Goal: Task Accomplishment & Management: Complete application form

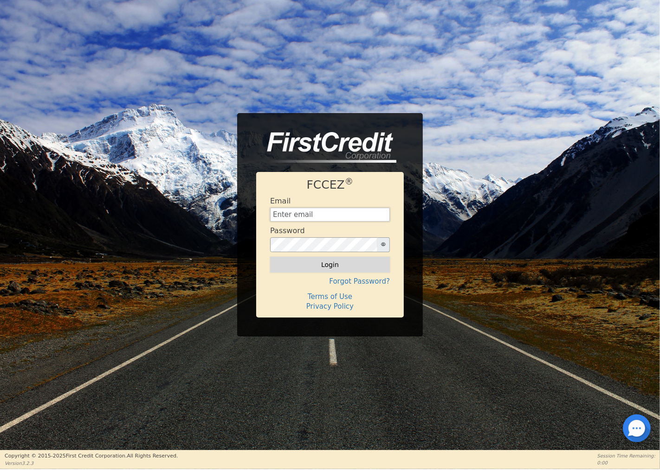
type input "Cmberryhill1@gmail.com"
click at [348, 267] on button "Login" at bounding box center [330, 265] width 120 height 16
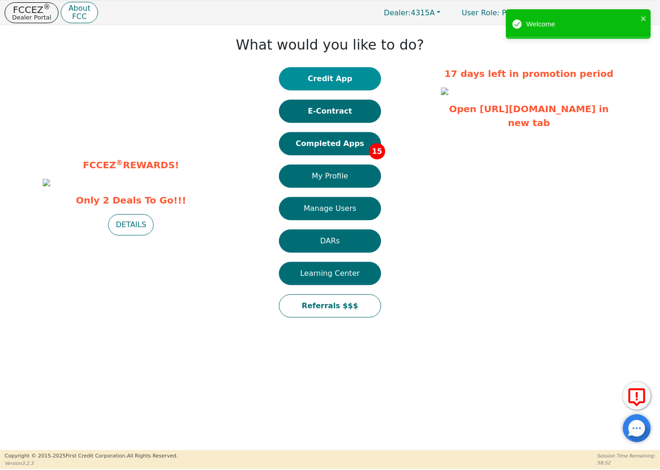
click at [346, 76] on button "Credit App" at bounding box center [330, 78] width 102 height 23
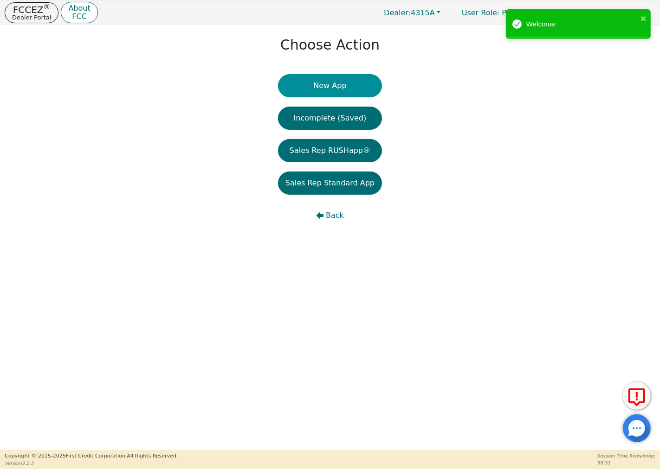
click at [343, 85] on button "New App" at bounding box center [330, 85] width 104 height 23
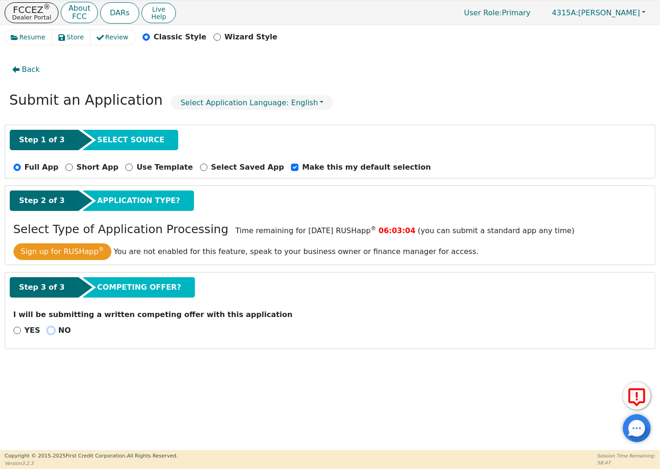
drag, startPoint x: 45, startPoint y: 330, endPoint x: 124, endPoint y: 315, distance: 80.0
click at [47, 330] on input "NO" at bounding box center [50, 330] width 7 height 7
radio input "true"
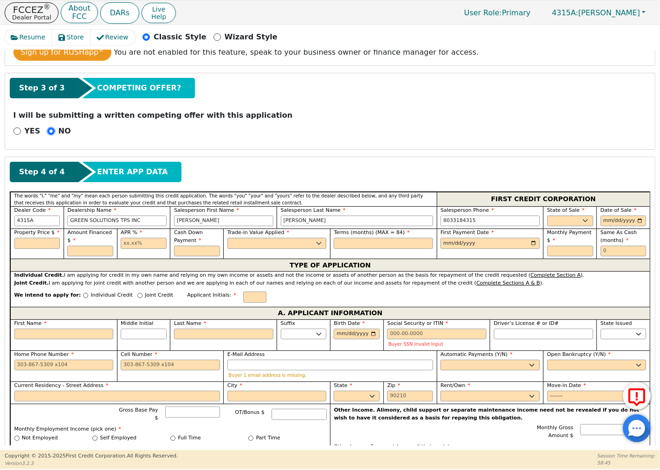
scroll to position [206, 0]
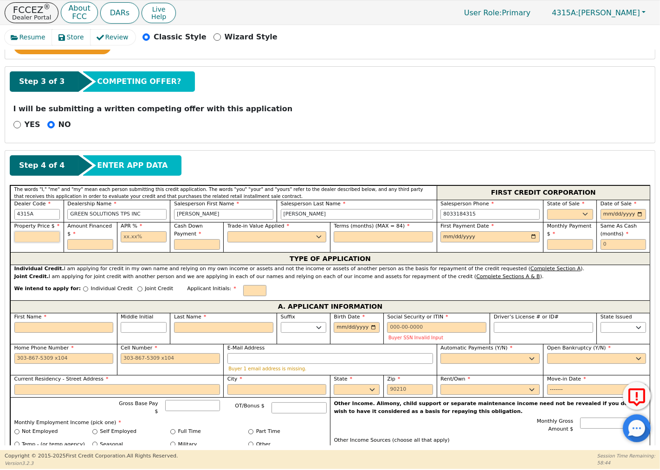
click at [46, 237] on input "text" at bounding box center [37, 236] width 46 height 11
type input "9490.00"
click at [87, 248] on input "text" at bounding box center [90, 244] width 46 height 11
click at [145, 240] on input "text" at bounding box center [144, 236] width 46 height 11
type input "9490.00"
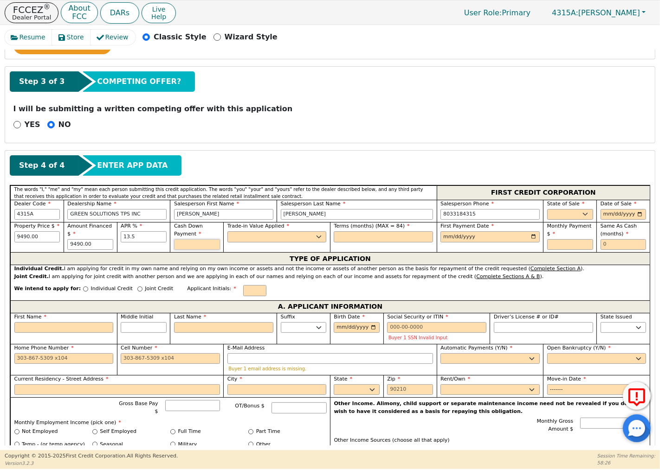
click at [191, 248] on input "text" at bounding box center [197, 244] width 46 height 11
type input "13.50"
click at [304, 236] on select "Yes No" at bounding box center [276, 236] width 99 height 11
type input "0.00"
click at [227, 232] on select "Yes No" at bounding box center [276, 236] width 99 height 11
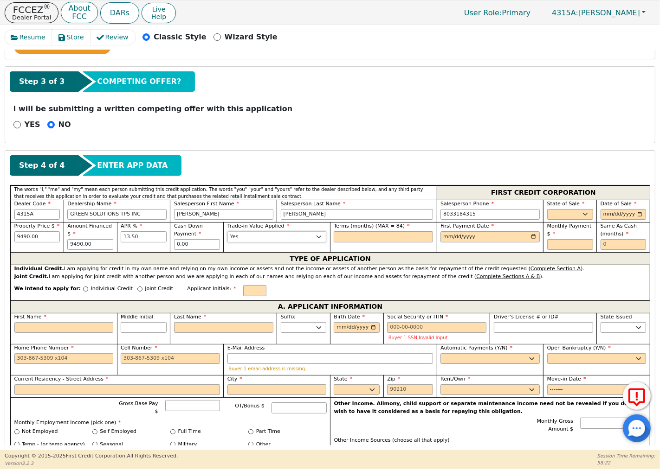
click at [305, 237] on select "Yes No" at bounding box center [276, 236] width 99 height 11
click at [227, 232] on select "Yes No" at bounding box center [276, 236] width 99 height 11
click at [308, 239] on select "Yes No" at bounding box center [276, 236] width 99 height 11
select select "n"
click at [227, 232] on select "Yes No" at bounding box center [276, 236] width 99 height 11
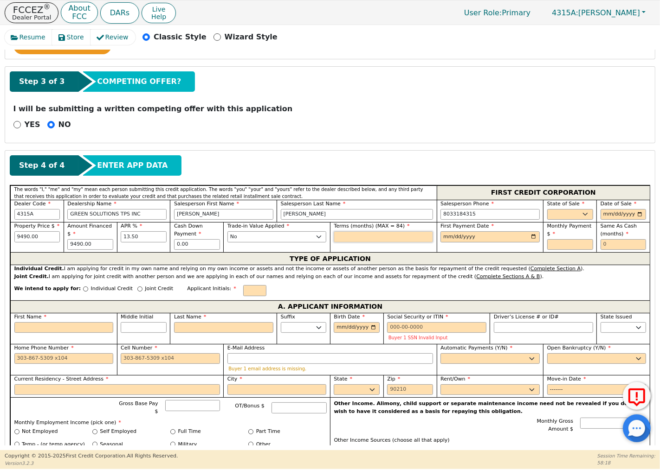
click at [349, 240] on input "text" at bounding box center [383, 236] width 99 height 11
type input "84"
click at [529, 236] on input "date" at bounding box center [489, 236] width 99 height 11
type input "2025-11-15"
click at [48, 238] on input "9490.00" at bounding box center [37, 236] width 46 height 11
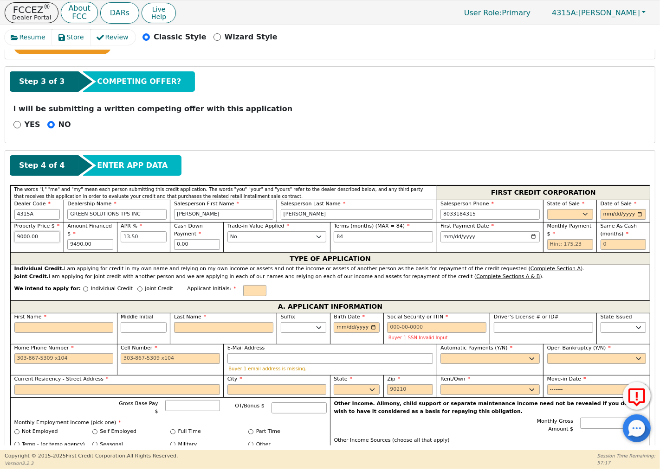
type input "9000.00"
click at [462, 248] on div "First Payment Date 2025-11-15" at bounding box center [489, 237] width 107 height 30
click at [406, 238] on input "84" at bounding box center [383, 236] width 99 height 11
click at [503, 238] on input "2025-11-15" at bounding box center [489, 236] width 99 height 11
click at [559, 247] on input "text" at bounding box center [570, 244] width 46 height 11
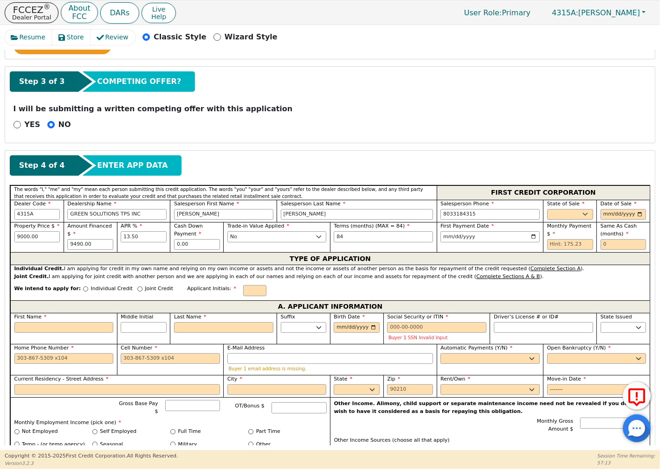
click at [513, 248] on div "First Payment Date 2025-11-15" at bounding box center [489, 237] width 107 height 30
drag, startPoint x: 96, startPoint y: 246, endPoint x: 66, endPoint y: 244, distance: 30.7
click at [66, 244] on div "Amount Financed $ 9490.00" at bounding box center [90, 237] width 53 height 30
type input "9000.00"
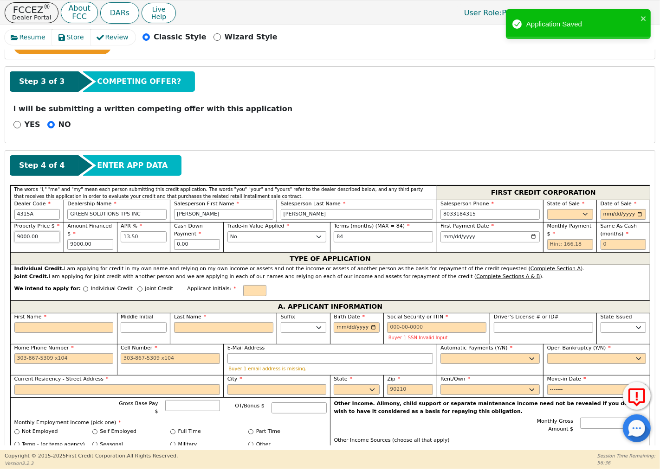
drag, startPoint x: 51, startPoint y: 237, endPoint x: 12, endPoint y: 236, distance: 39.0
click at [12, 236] on div "Property Price $ 9000.00" at bounding box center [36, 237] width 53 height 30
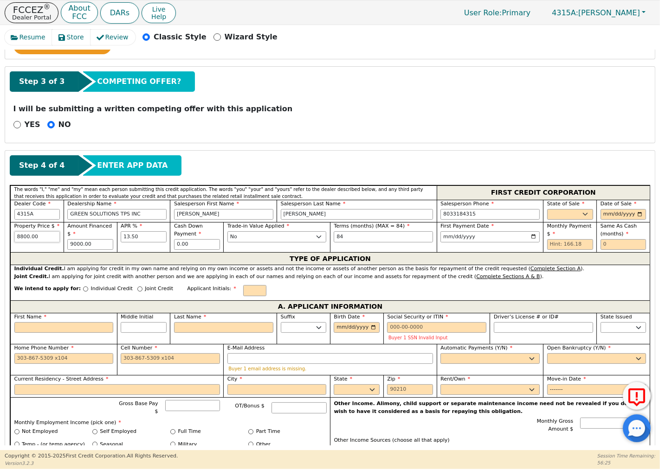
type input "8800.00"
drag, startPoint x: 100, startPoint y: 247, endPoint x: 64, endPoint y: 244, distance: 36.7
click at [64, 244] on div "Amount Financed $ 9000.00" at bounding box center [90, 237] width 53 height 30
type input "8800.00"
click at [27, 15] on p "Dealer Portal" at bounding box center [31, 17] width 39 height 6
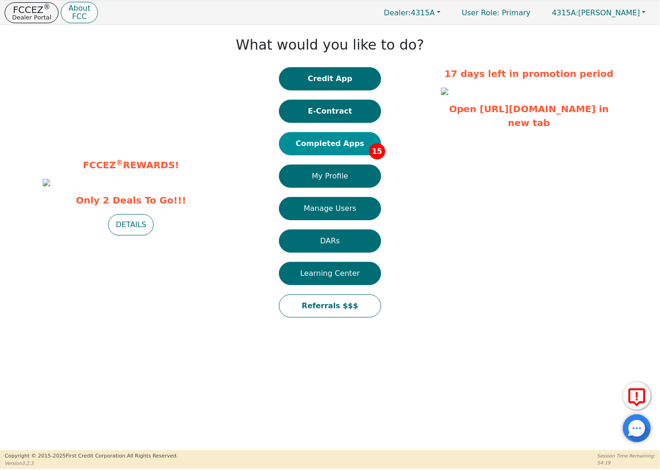
click at [348, 137] on button "Completed Apps 15" at bounding box center [330, 143] width 102 height 23
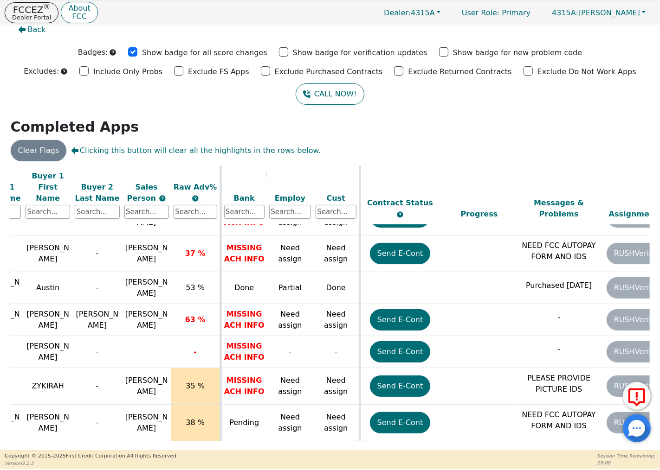
scroll to position [327, 183]
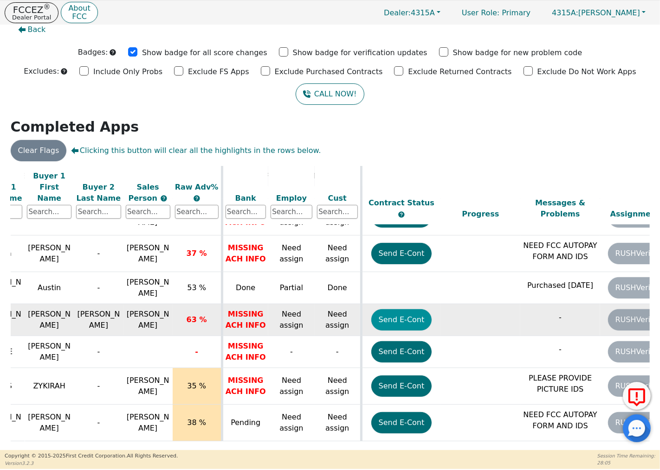
click at [402, 309] on button "Send E-Cont" at bounding box center [401, 319] width 61 height 21
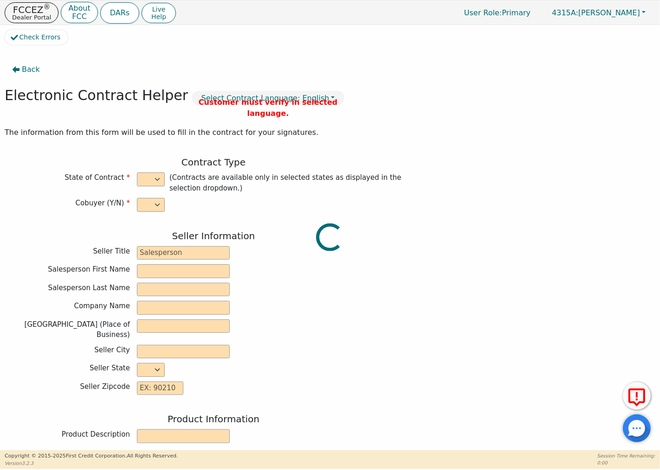
select select "y"
type input "Owner"
type input "CHRIS"
type input "BERRYHILL"
type input "GREEN SOLUTIONS TPS INC"
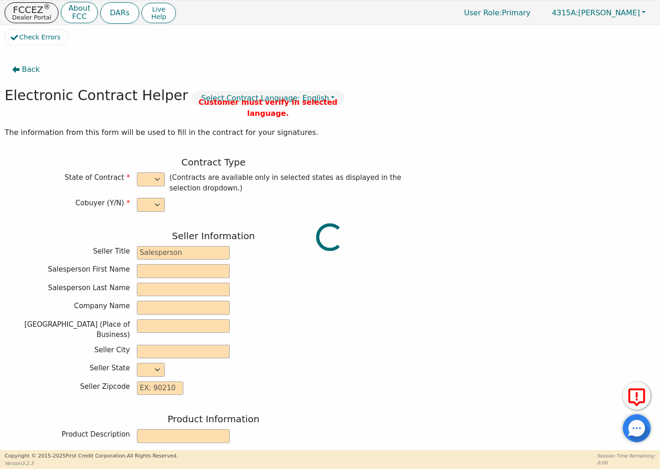
type input "5328 BUSH RIVER RD"
type input "COLUMBIA"
select select "SC"
type input "29212"
type input "[PERSON_NAME]"
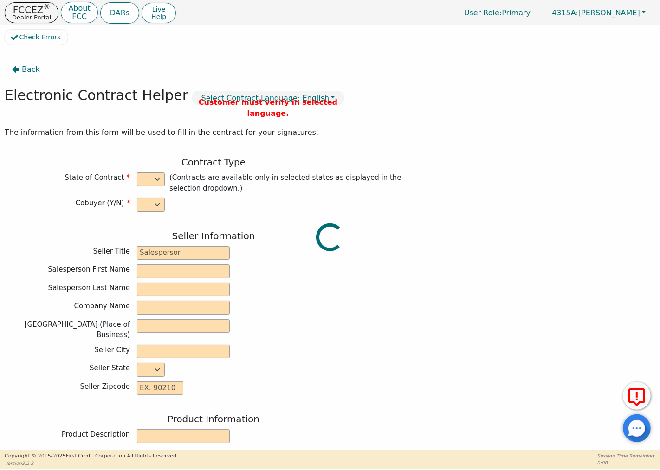
type input "[PERSON_NAME]"
type input "Richardd663@gmail.com"
type input "Eugena"
type input "[PERSON_NAME]"
type input "Eugenadavis74588@gmail.com"
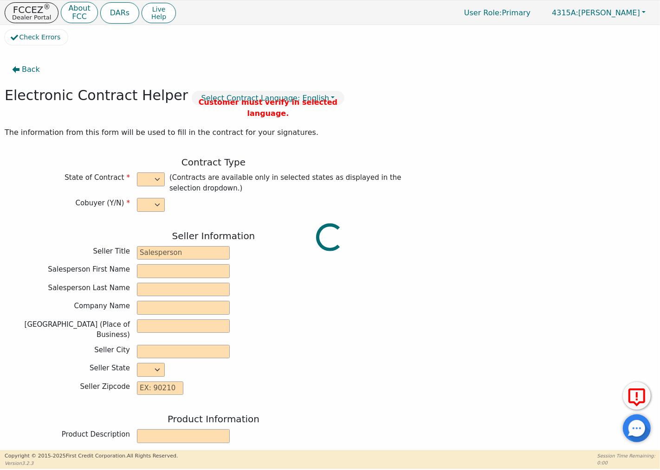
type input "2104 Lake Carolina Dr"
type input "Columbia"
select select "SC"
type input "29229"
type input "[DATE]"
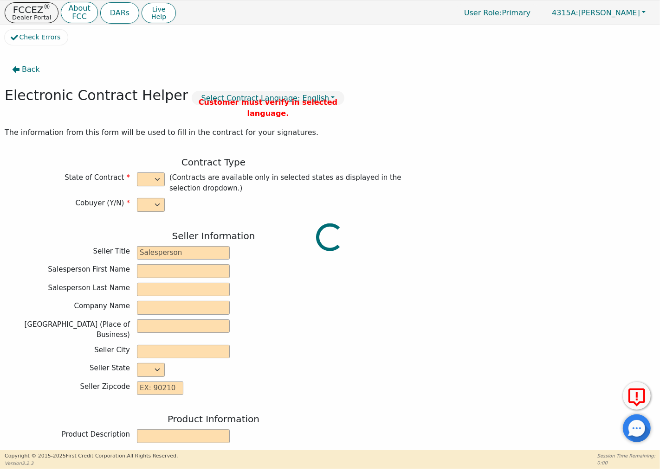
type input "19.99"
type input "2025-10-28"
type input "48"
type input "0"
type input "9490.00"
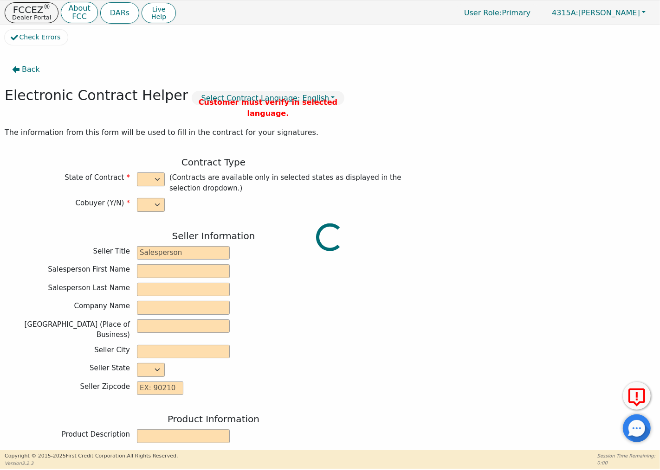
type input "0.00"
type input "9490.00"
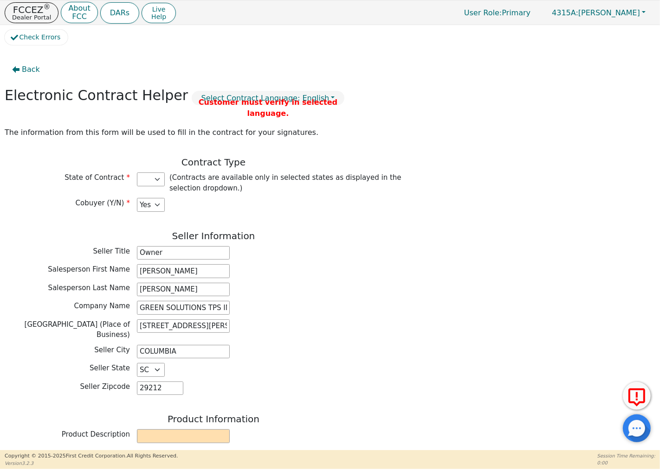
select select "SC"
click at [22, 66] on span "Back" at bounding box center [31, 69] width 18 height 11
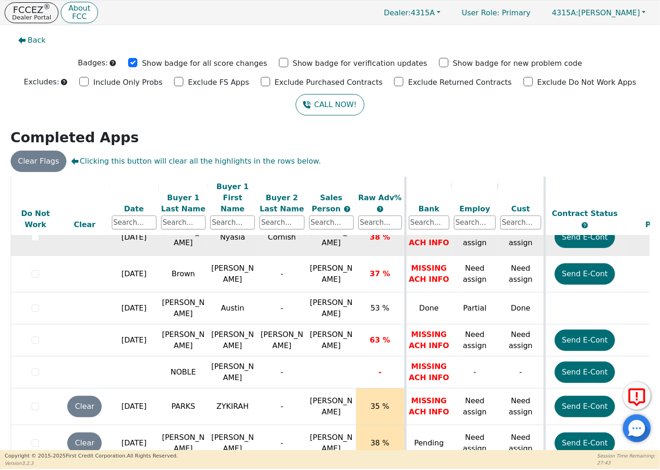
scroll to position [327, 0]
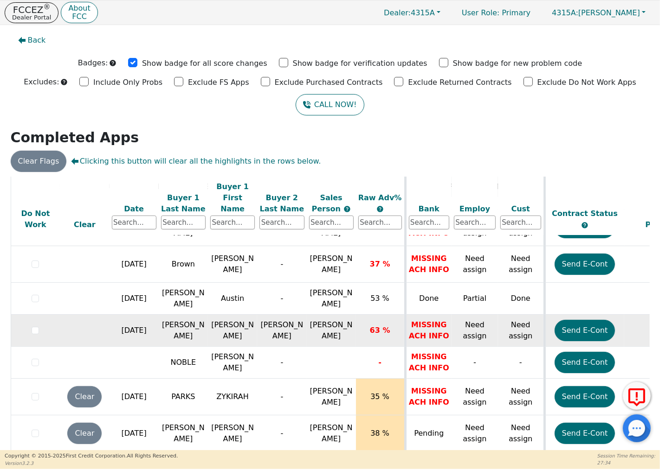
click at [188, 321] on td "[PERSON_NAME]" at bounding box center [183, 331] width 49 height 32
click at [225, 322] on td "[PERSON_NAME]" at bounding box center [232, 331] width 49 height 32
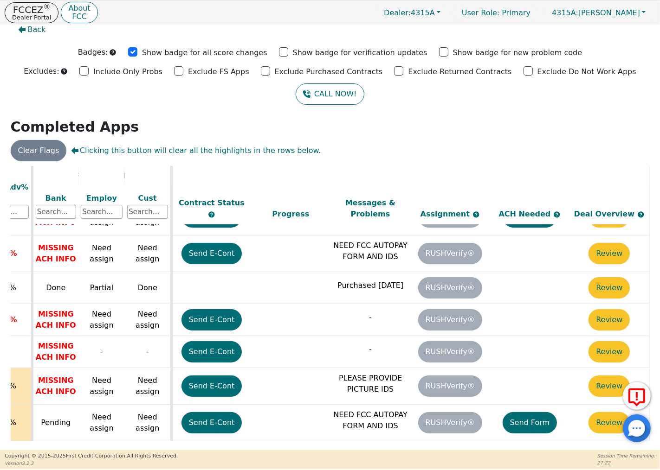
scroll to position [327, 378]
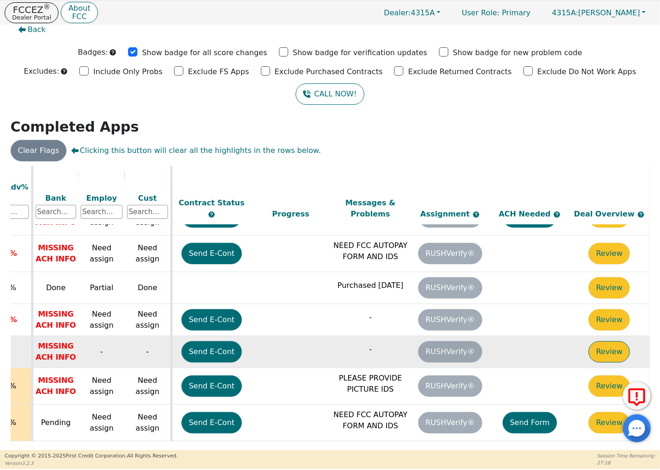
click at [608, 347] on button "Review" at bounding box center [608, 351] width 41 height 21
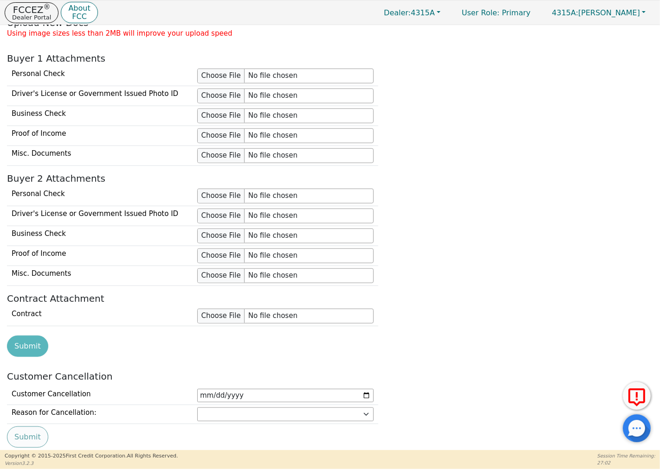
scroll to position [682, 0]
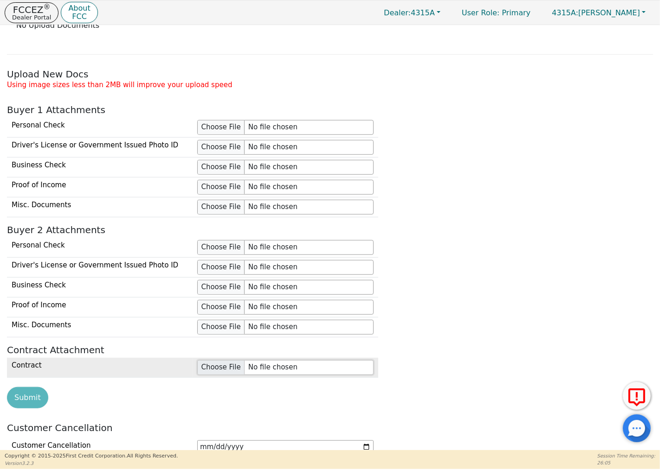
click at [293, 370] on input "file" at bounding box center [285, 367] width 176 height 15
click at [281, 372] on input "file" at bounding box center [285, 367] width 176 height 15
type input "C:\fakepath\IMG_9449.jpg"
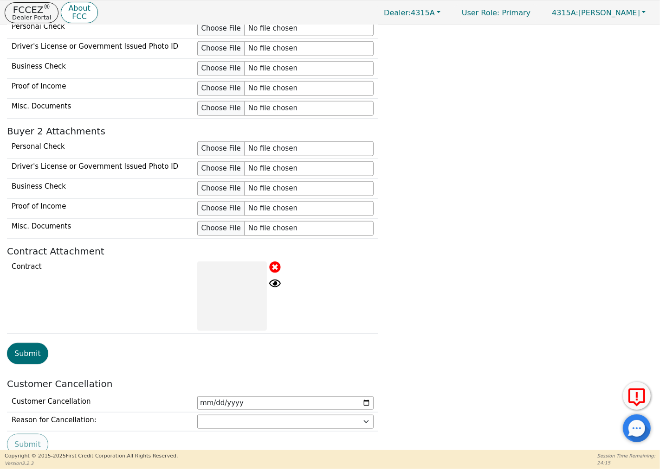
scroll to position [785, 0]
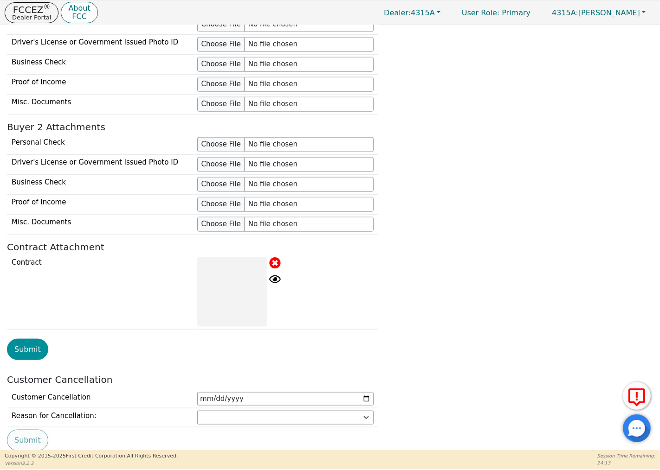
click at [25, 353] on button "Submit" at bounding box center [27, 349] width 41 height 21
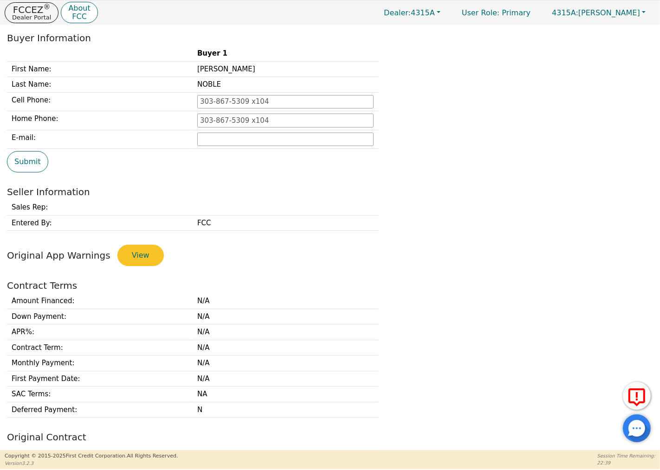
scroll to position [0, 0]
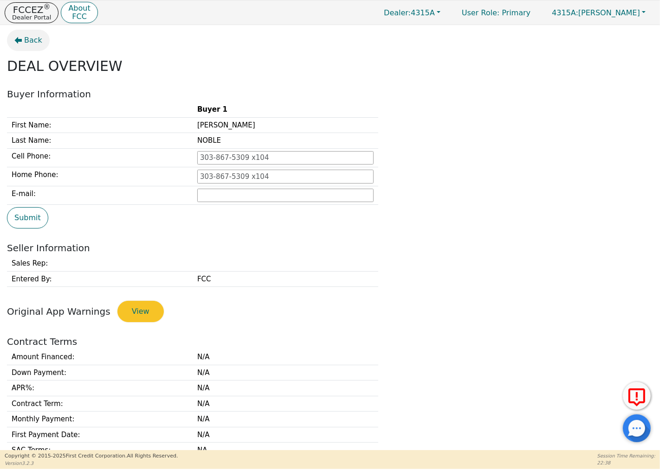
click at [27, 40] on span "Back" at bounding box center [33, 40] width 18 height 11
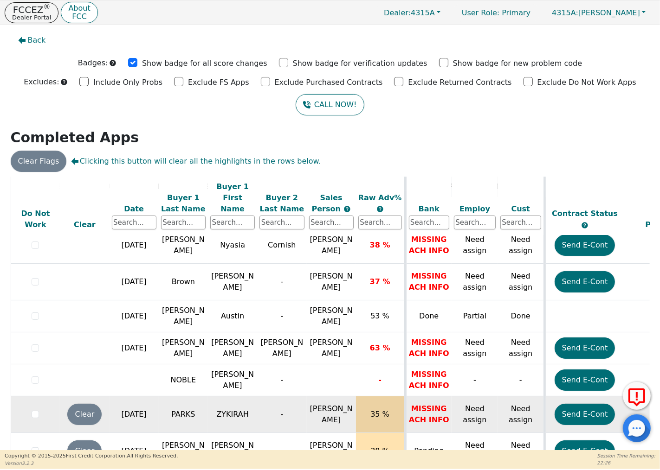
scroll to position [327, 0]
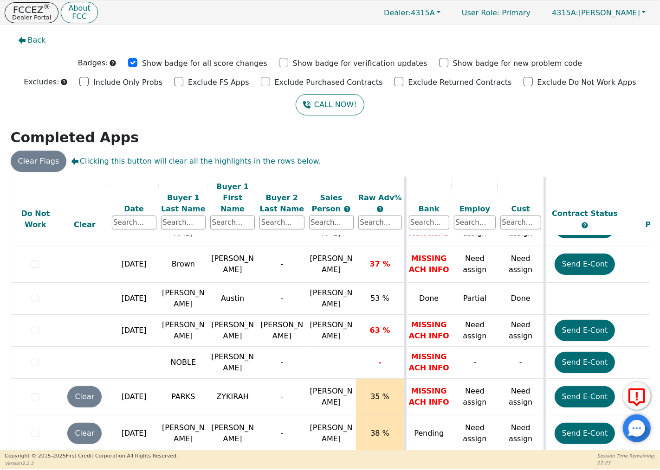
drag, startPoint x: 173, startPoint y: 448, endPoint x: 349, endPoint y: 446, distance: 175.8
click at [349, 446] on table "ALL VALUES ON THIS PAGE ARE UPDATED IN REAL TIME VERIFICATION STATUS Do Not Wor…" at bounding box center [517, 156] width 1012 height 612
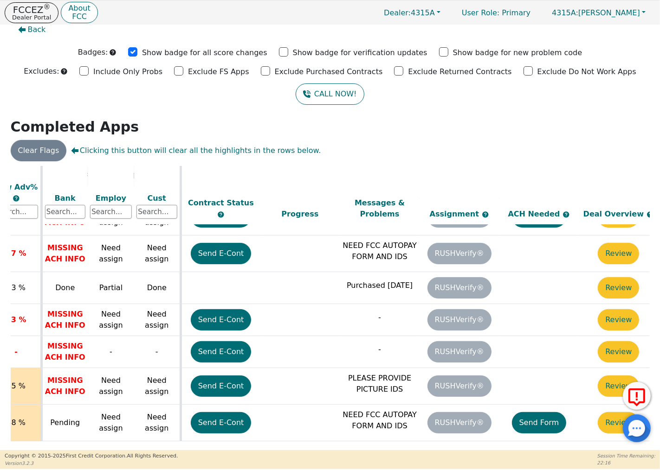
scroll to position [327, 378]
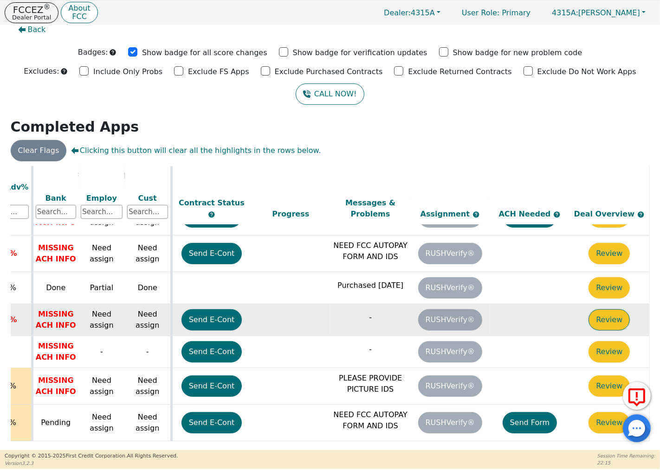
click at [602, 312] on button "Review" at bounding box center [608, 319] width 41 height 21
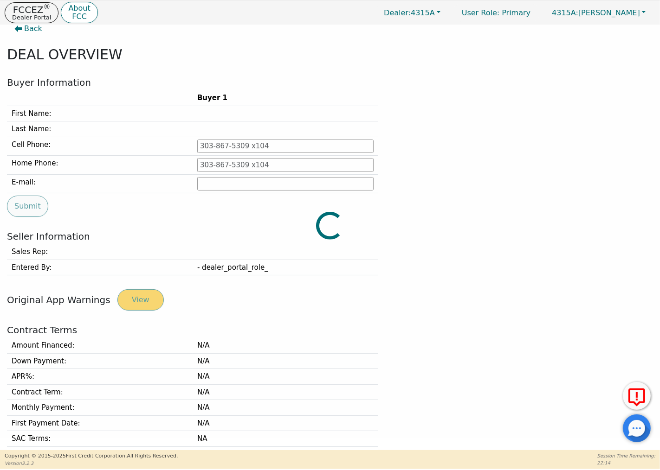
type input "843-997-3511"
type input "Richardd663@gmail.com"
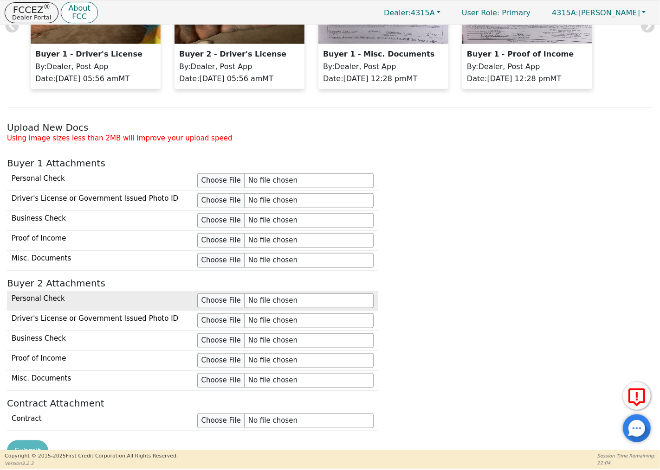
scroll to position [836, 0]
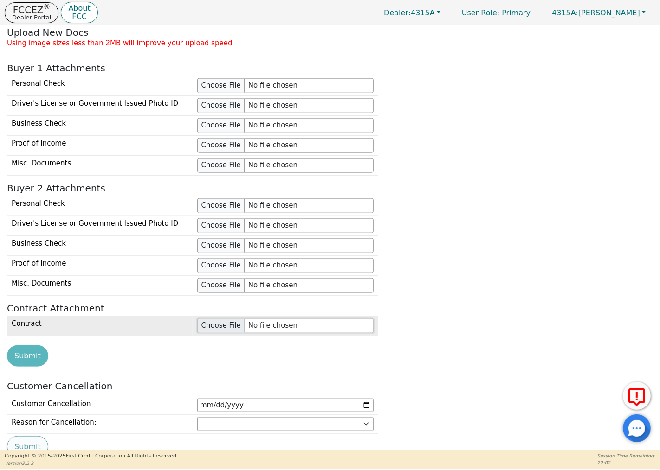
click at [268, 330] on input "file" at bounding box center [285, 326] width 176 height 15
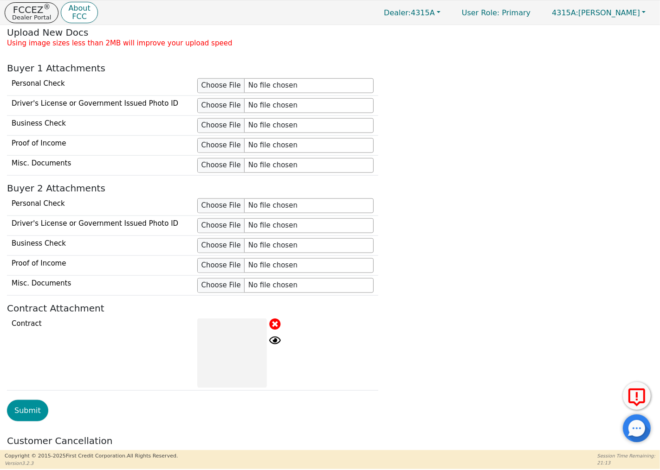
click at [16, 415] on button "Submit" at bounding box center [27, 410] width 41 height 21
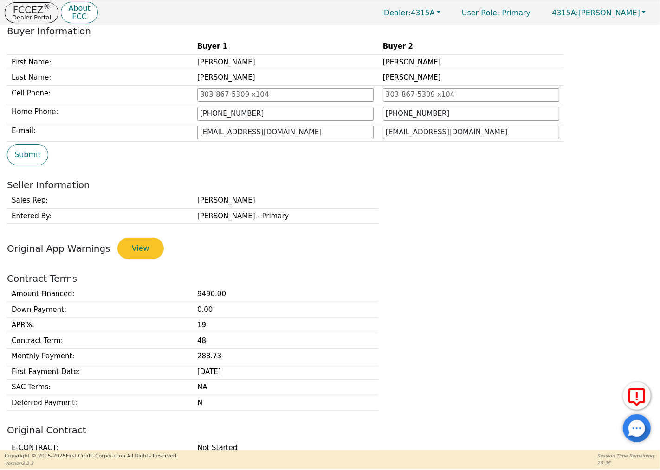
scroll to position [0, 0]
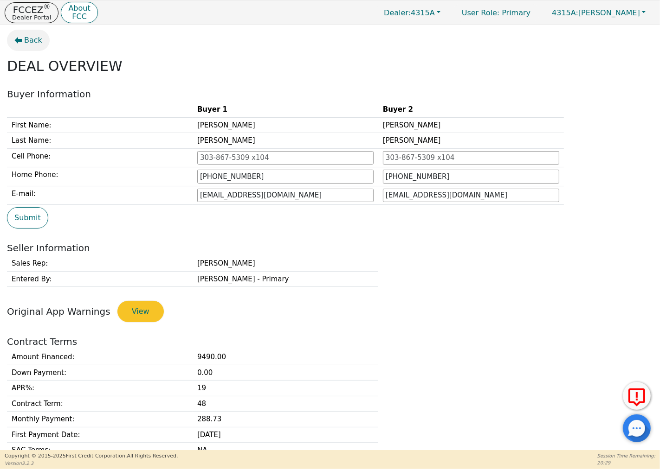
click at [29, 38] on span "Back" at bounding box center [33, 40] width 18 height 11
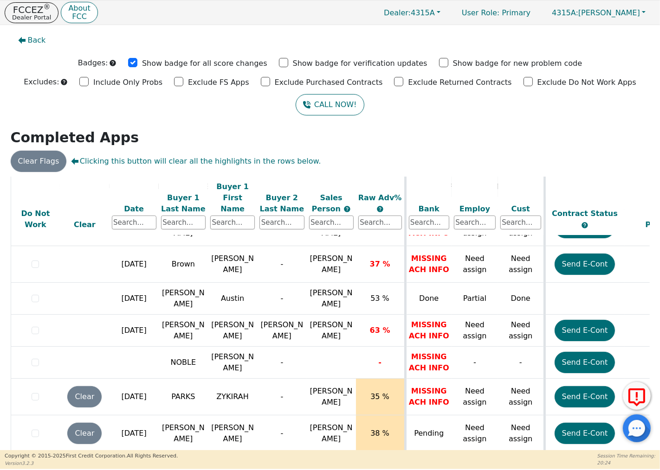
scroll to position [12, 0]
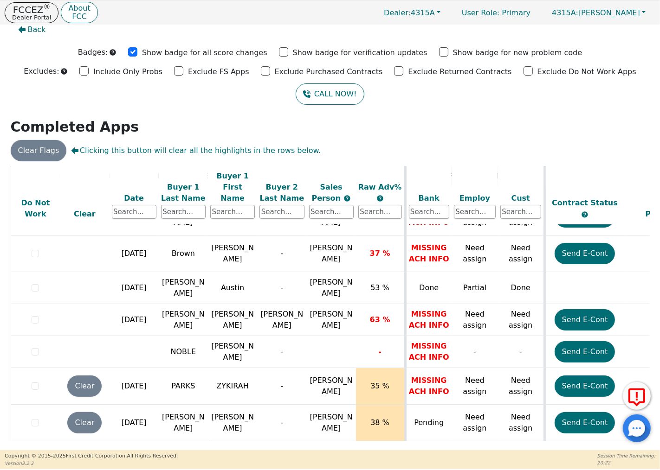
drag, startPoint x: 354, startPoint y: 444, endPoint x: 444, endPoint y: 445, distance: 89.5
click at [446, 444] on div "ALL VALUES ON THIS PAGE ARE UPDATED IN REAL TIME VERIFICATION STATUS Do Not Wor…" at bounding box center [330, 307] width 639 height 282
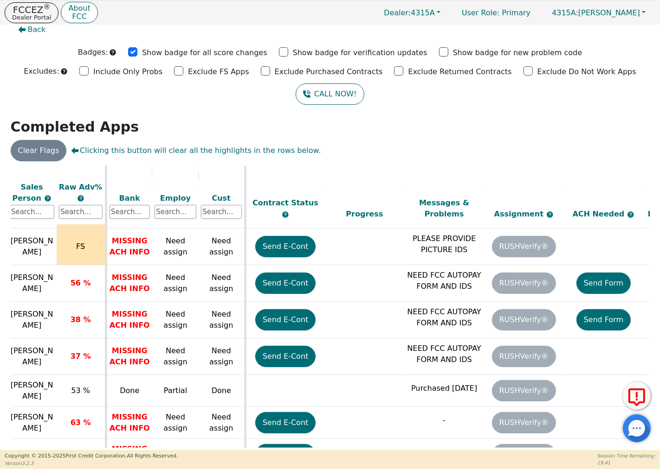
scroll to position [224, 298]
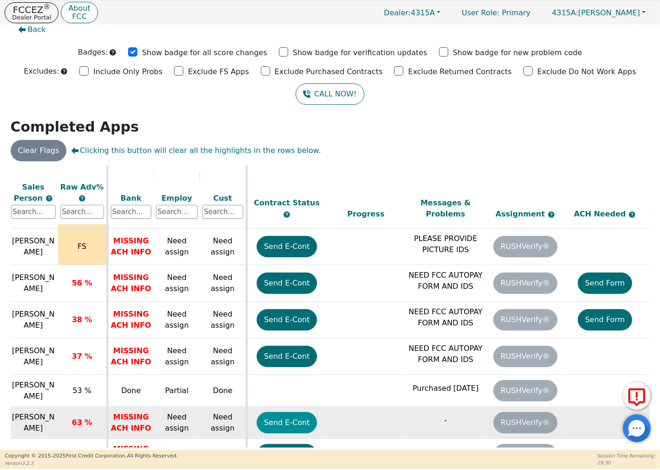
click at [299, 412] on button "Send E-Cont" at bounding box center [287, 422] width 61 height 21
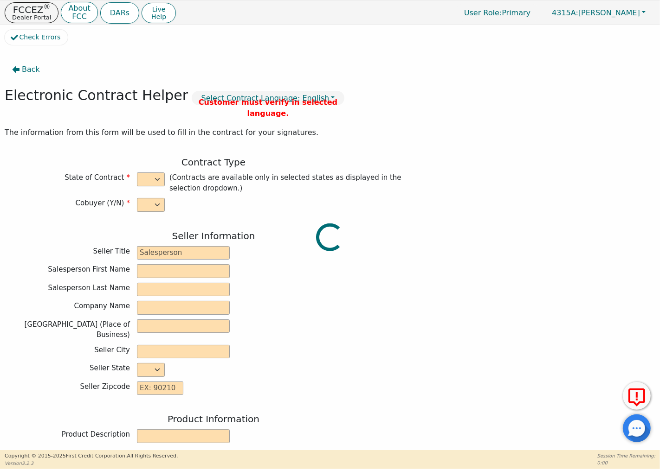
select select "y"
type input "Owner"
type input "CHRIS"
type input "BERRYHILL"
type input "GREEN SOLUTIONS TPS INC"
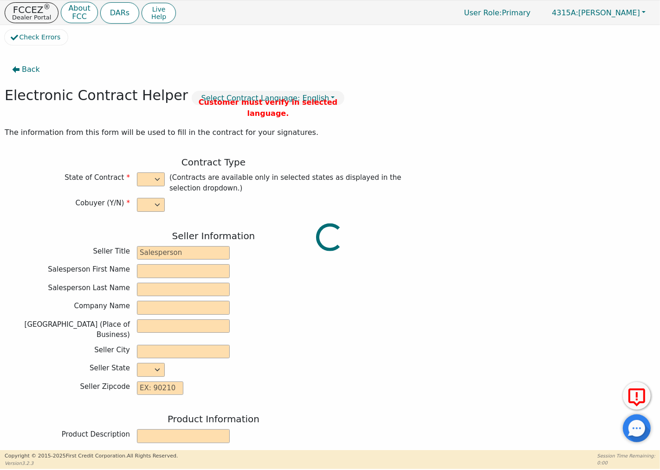
type input "5328 BUSH RIVER RD"
type input "COLUMBIA"
select select "SC"
type input "29212"
type input "[PERSON_NAME]"
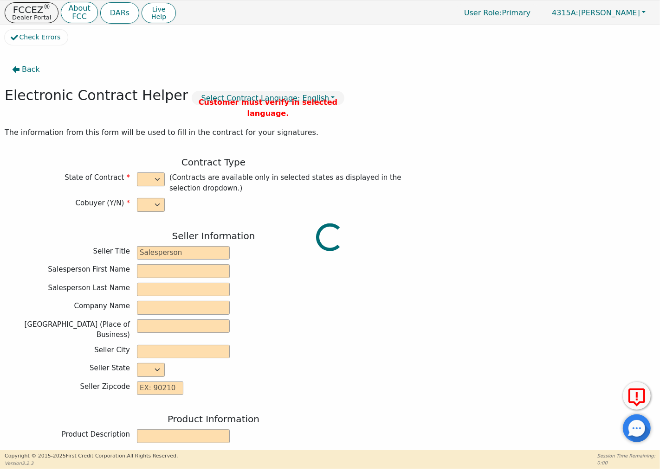
type input "[PERSON_NAME]"
type input "Richardd663@gmail.com"
type input "Eugena"
type input "[PERSON_NAME]"
type input "Eugenadavis74588@gmail.com"
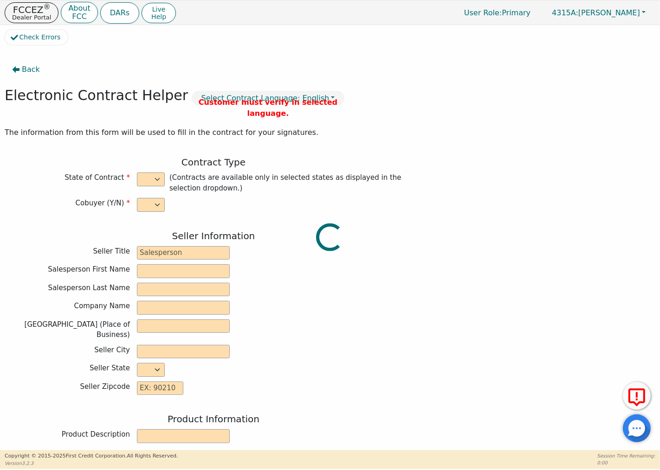
type input "2104 Lake Carolina Dr"
type input "Columbia"
select select "SC"
type input "29229"
type input "[DATE]"
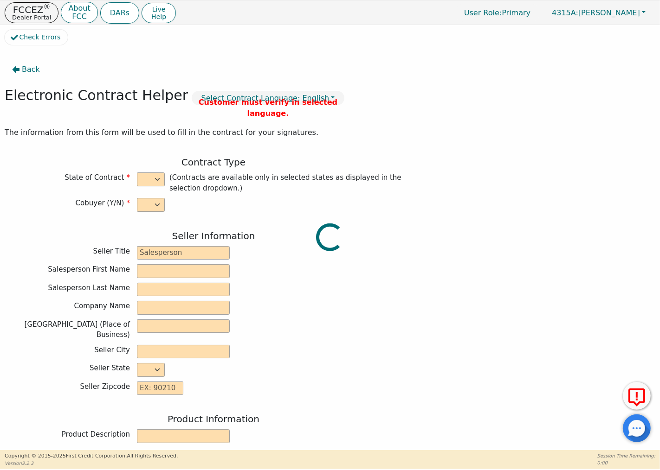
type input "19.99"
type input "2025-10-28"
type input "48"
type input "0"
type input "9490.00"
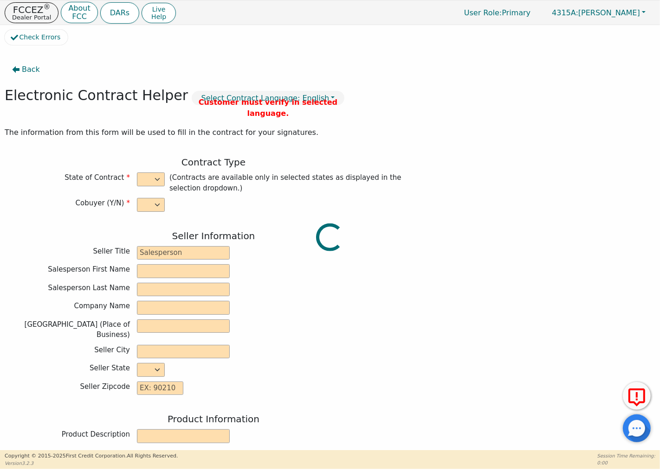
type input "0.00"
type input "9490.00"
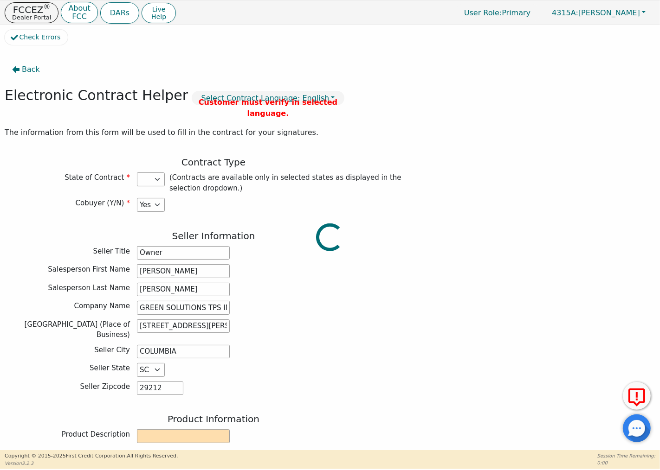
select select "SC"
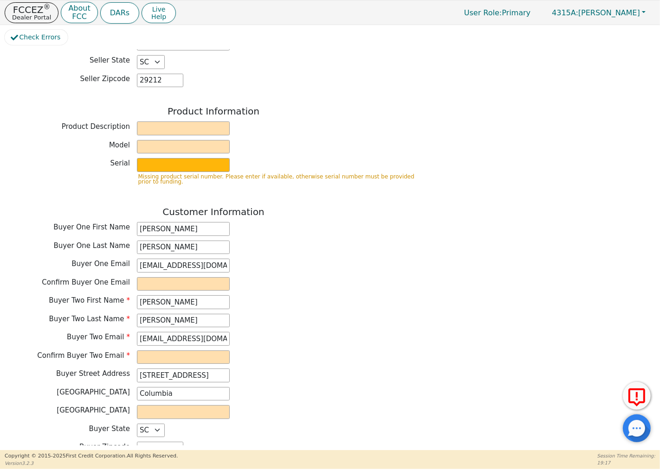
scroll to position [360, 0]
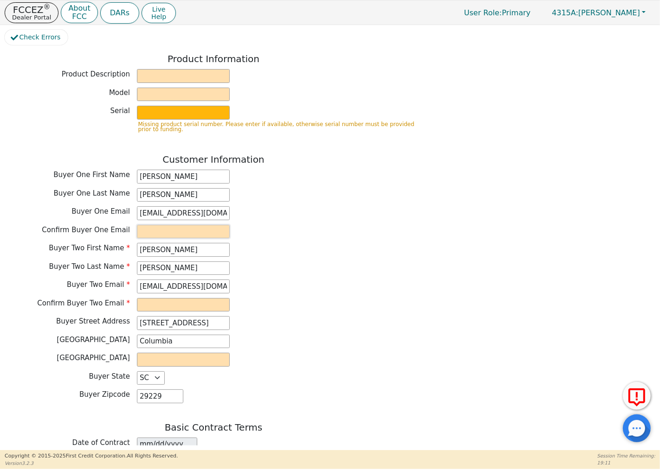
click at [180, 225] on input "email" at bounding box center [183, 232] width 93 height 14
type input "Richardd663@gmail.com"
click at [181, 302] on input "email" at bounding box center [183, 305] width 93 height 14
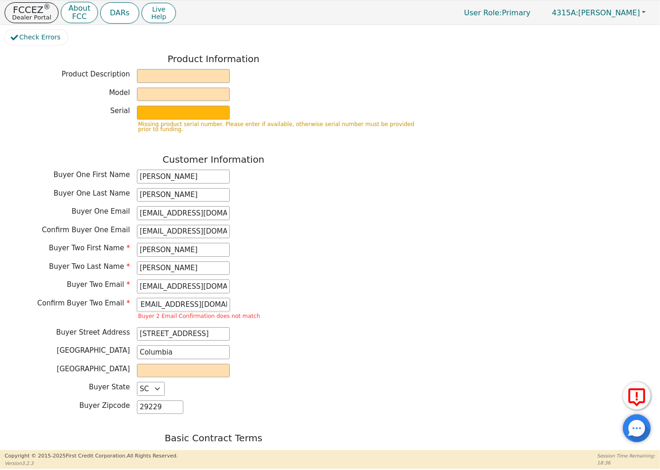
scroll to position [0, 8]
click at [168, 300] on input "Eugebadavis74588@gmail.com" at bounding box center [183, 305] width 93 height 14
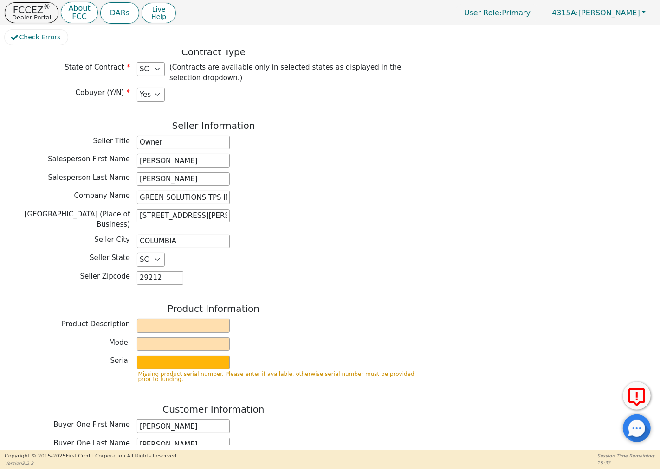
scroll to position [59, 0]
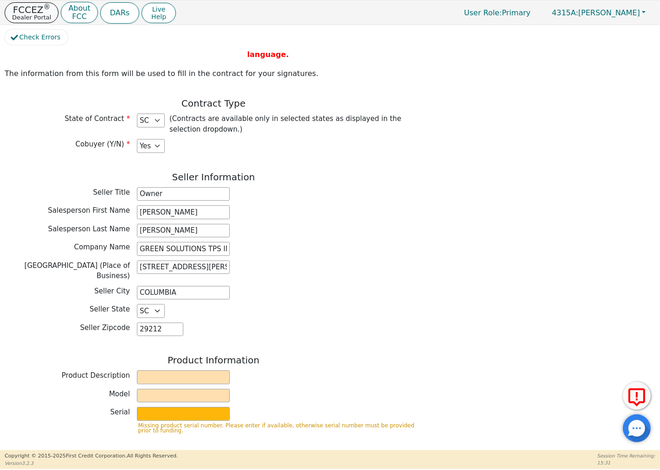
type input "Eugenadavis74588@gmail.com"
click at [28, 14] on p "Dealer Portal" at bounding box center [31, 17] width 39 height 6
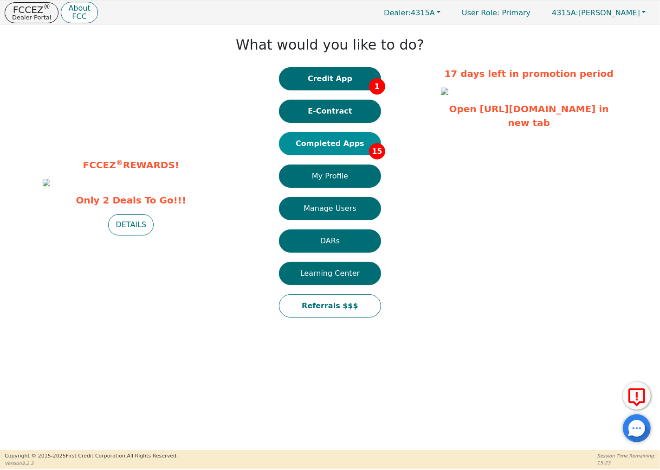
click at [335, 148] on button "Completed Apps 15" at bounding box center [330, 143] width 102 height 23
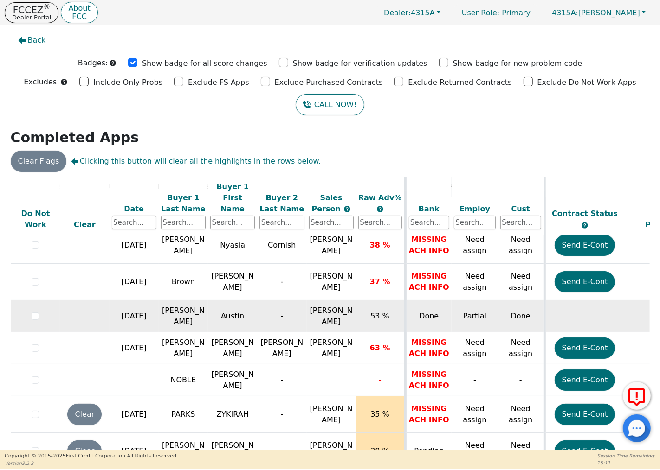
scroll to position [327, 0]
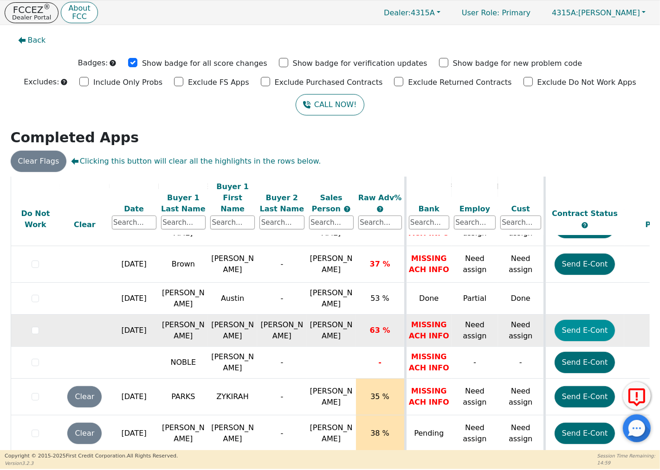
click at [586, 323] on button "Send E-Cont" at bounding box center [584, 330] width 61 height 21
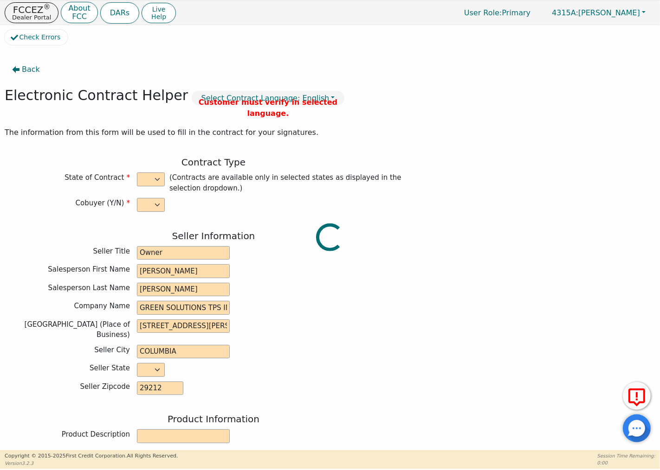
select select "y"
type input "Owner"
type input "CHRIS"
type input "BERRYHILL"
type input "GREEN SOLUTIONS TPS INC"
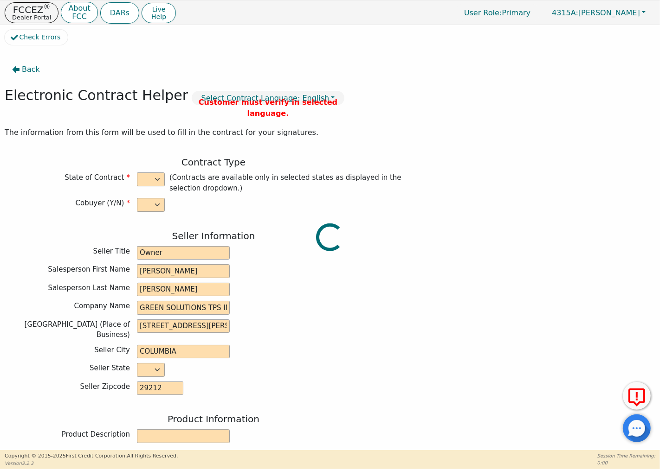
type input "5328 BUSH RIVER RD"
type input "COLUMBIA"
select select "SC"
type input "29212"
type input "[PERSON_NAME]"
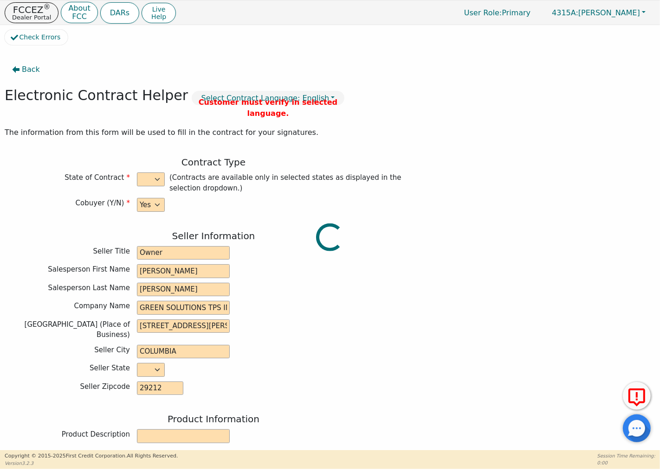
type input "[PERSON_NAME]"
type input "Richardd663@gmail.com"
type input "Eugena"
type input "[PERSON_NAME]"
type input "Eugenadavis74588@gmail.com"
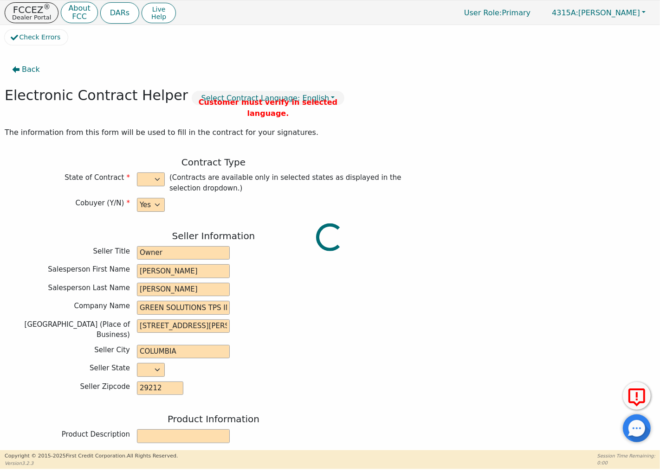
type input "2104 Lake Carolina Dr"
type input "Columbia"
select select "SC"
type input "29229"
type input "[DATE]"
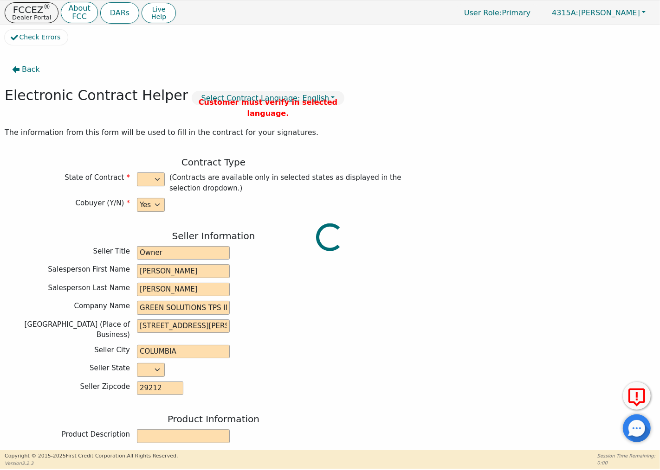
type input "19.99"
type input "2025-10-28"
type input "48"
type input "0"
type input "9490.00"
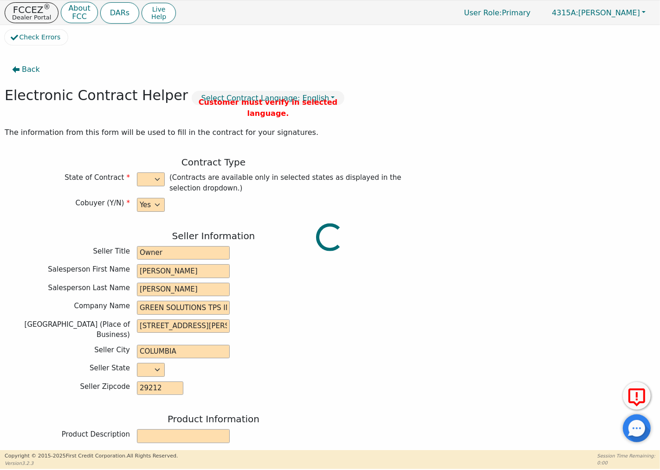
type input "0.00"
type input "9490.00"
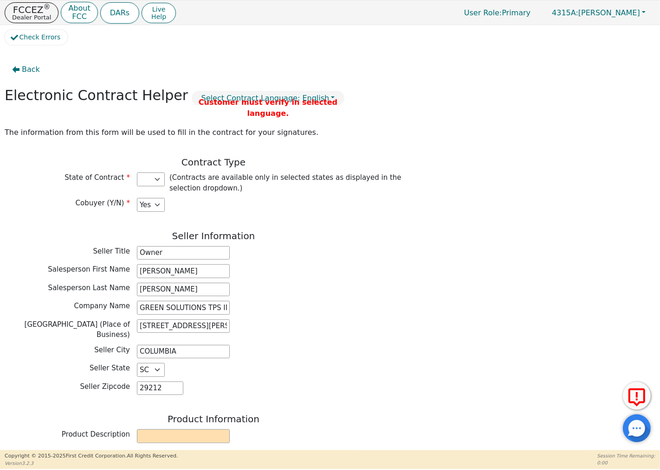
select select "SC"
click at [40, 14] on p "Dealer Portal" at bounding box center [31, 17] width 39 height 6
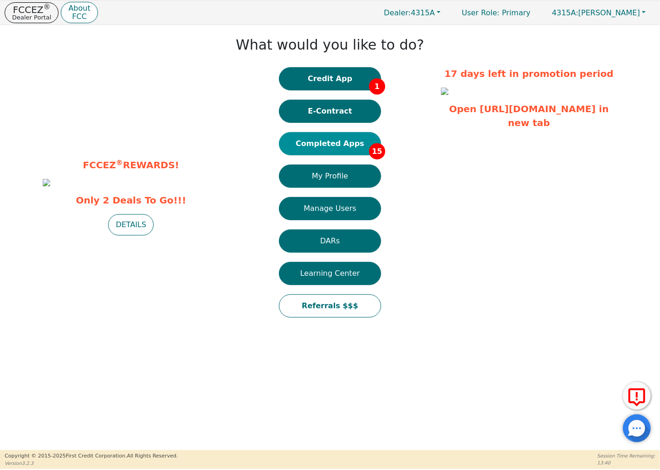
click at [341, 145] on button "Completed Apps 15" at bounding box center [330, 143] width 102 height 23
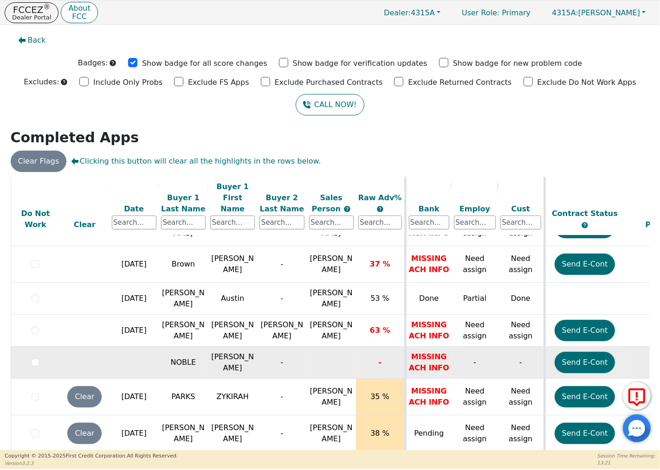
scroll to position [275, 0]
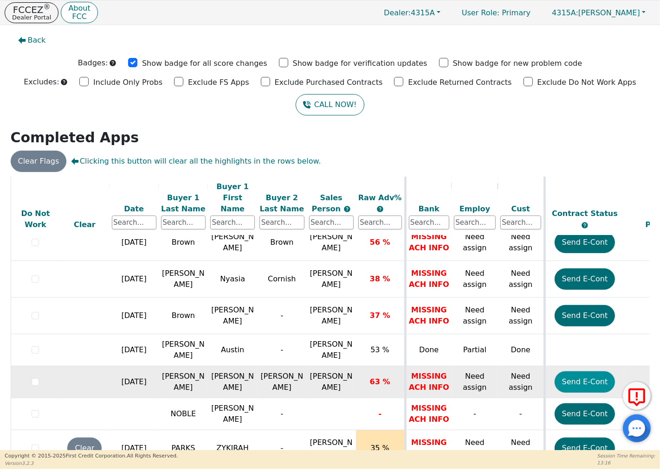
click at [583, 372] on button "Send E-Cont" at bounding box center [584, 382] width 61 height 21
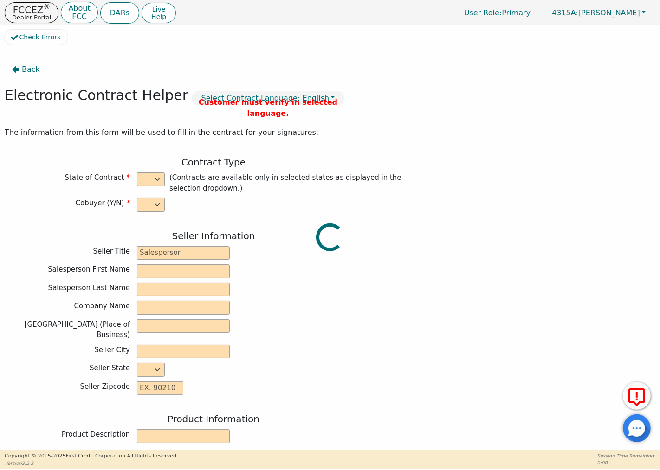
select select "y"
type input "Owner"
type input "CHRIS"
type input "BERRYHILL"
type input "GREEN SOLUTIONS TPS INC"
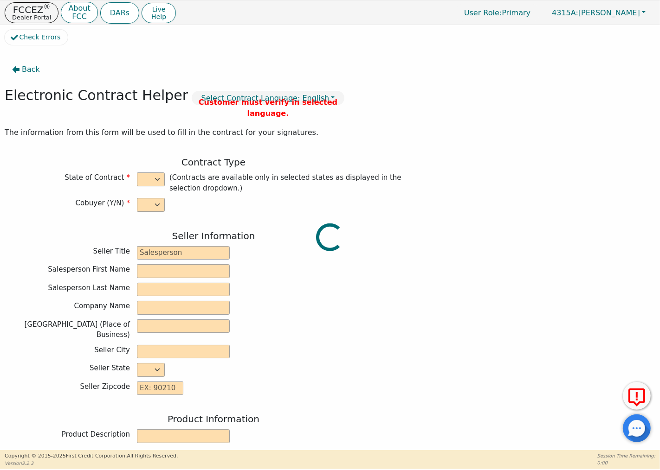
type input "5328 BUSH RIVER RD"
type input "COLUMBIA"
select select "SC"
type input "29212"
type input "[PERSON_NAME]"
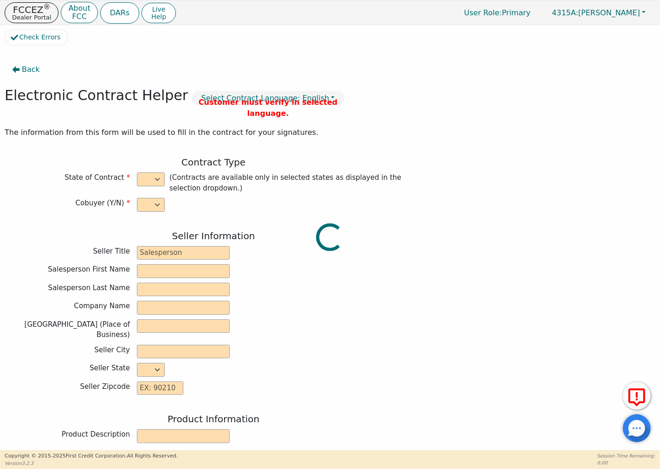
type input "[PERSON_NAME]"
type input "Richardd663@gmail.com"
type input "Eugena"
type input "[PERSON_NAME]"
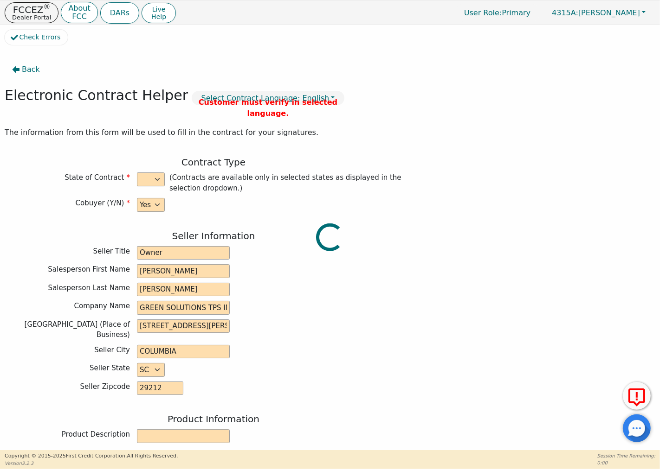
type input "Eugenadavis74588@gmail.com"
type input "2104 Lake Carolina Dr"
type input "Columbia"
select select "SC"
type input "29229"
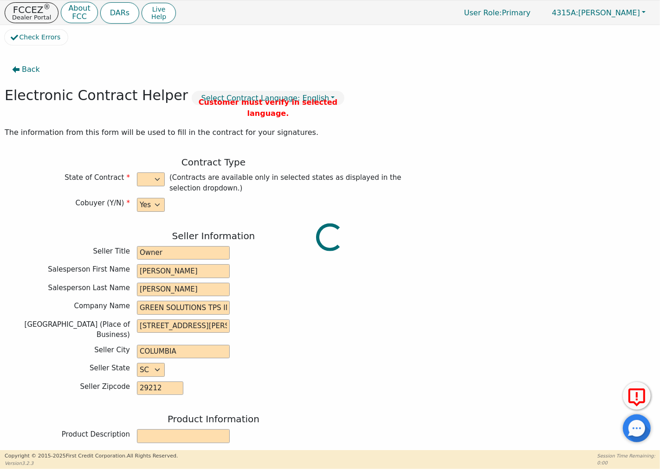
type input "[DATE]"
type input "19.99"
type input "2025-10-28"
type input "48"
type input "0"
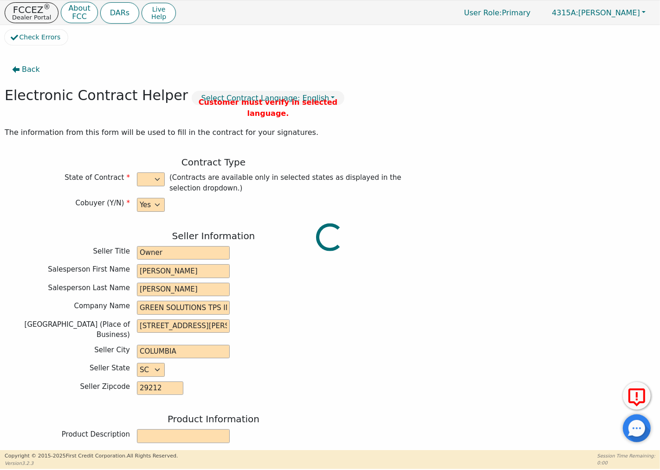
type input "9490.00"
type input "0.00"
type input "9490.00"
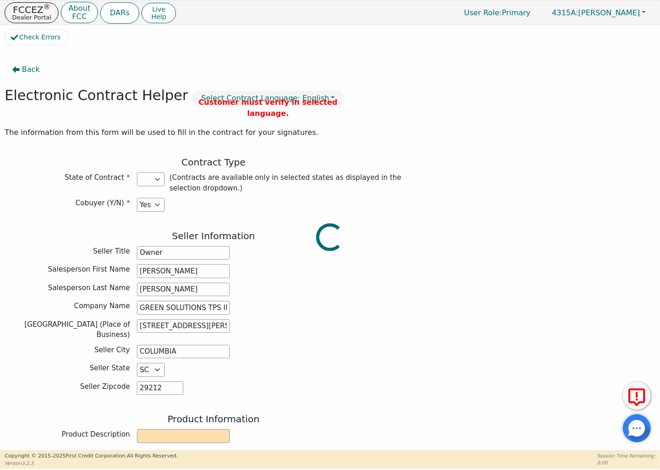
select select "SC"
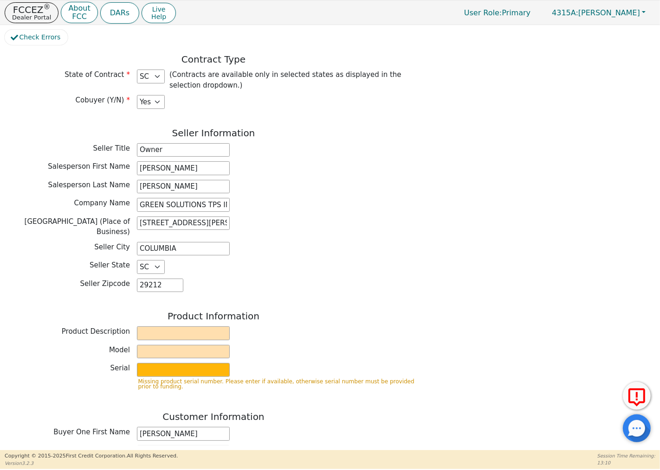
scroll to position [206, 0]
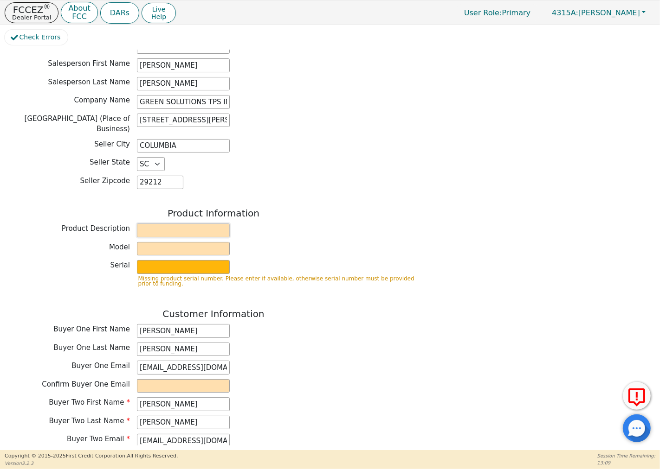
click at [151, 230] on input "text" at bounding box center [183, 231] width 93 height 14
type input "RAINSOFT WATER SYSTEM"
type input "EC5"
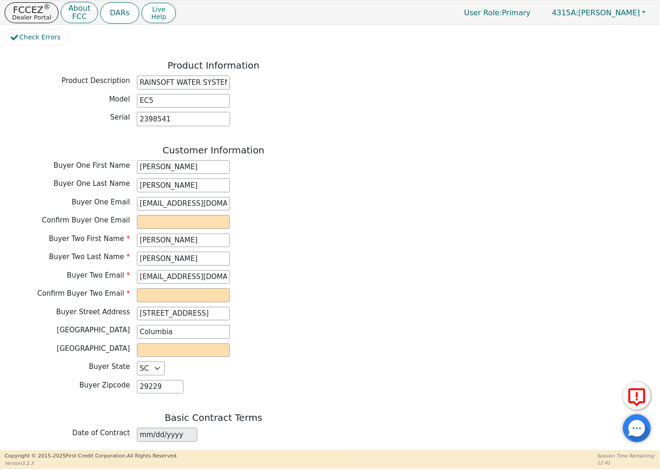
scroll to position [360, 0]
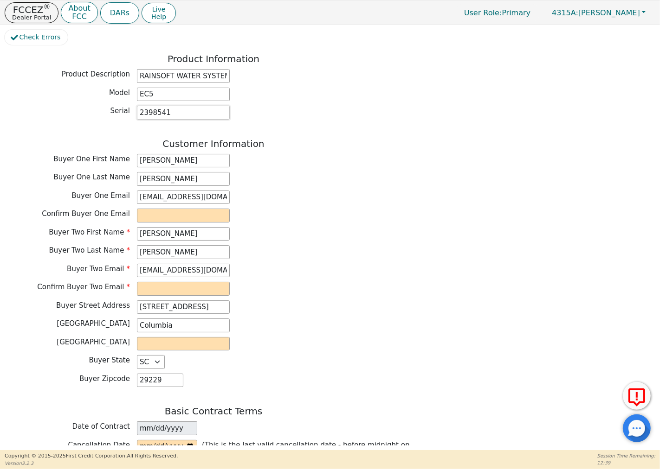
type input "2398541"
click at [166, 210] on input "email" at bounding box center [183, 216] width 93 height 14
drag, startPoint x: 160, startPoint y: 210, endPoint x: 138, endPoint y: 210, distance: 22.3
drag, startPoint x: 138, startPoint y: 210, endPoint x: 275, endPoint y: 178, distance: 140.1
click at [275, 178] on div "Buyer One Last Name Davis" at bounding box center [213, 179] width 417 height 14
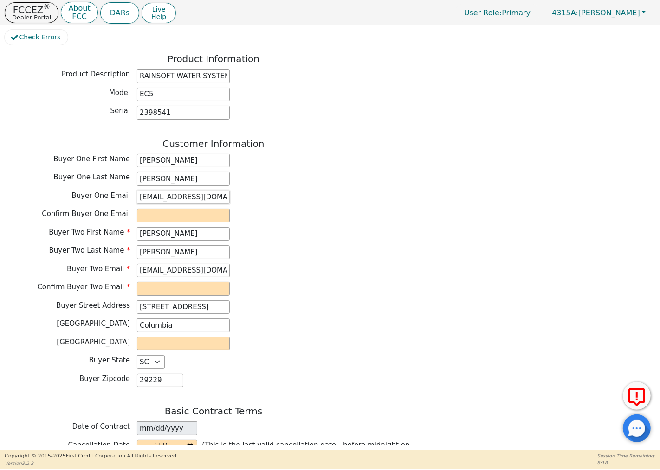
click at [173, 191] on input "Richardd663@gmail.com" at bounding box center [183, 198] width 93 height 14
type input "Richardd6623@gmail.com"
click at [151, 213] on input "email" at bounding box center [183, 216] width 93 height 14
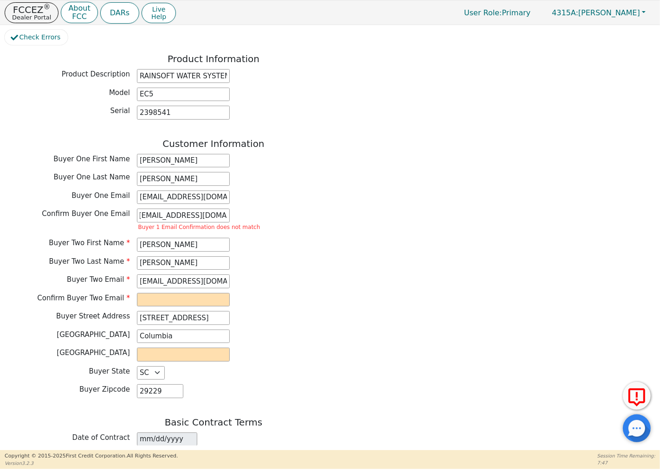
scroll to position [0, 0]
click at [261, 209] on div "Confirm Buyer One Email RICHARD6623@GMAIL.COM Buyer 1 Email Confirmation does n…" at bounding box center [213, 221] width 417 height 25
click at [227, 209] on input "RICHARD6623@GMAIL.COM" at bounding box center [183, 216] width 93 height 14
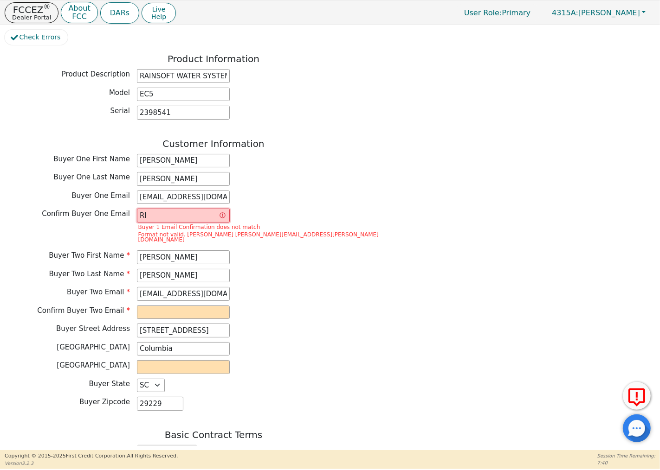
type input "R"
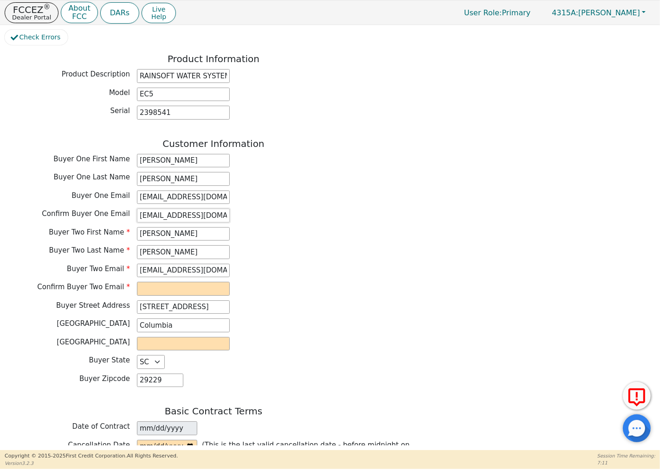
type input "Richardd6623@gmail.com"
click at [153, 282] on input "email" at bounding box center [183, 289] width 93 height 14
click at [156, 283] on input "email" at bounding box center [183, 289] width 93 height 14
type input "Eugenadavis74588@gmail.com"
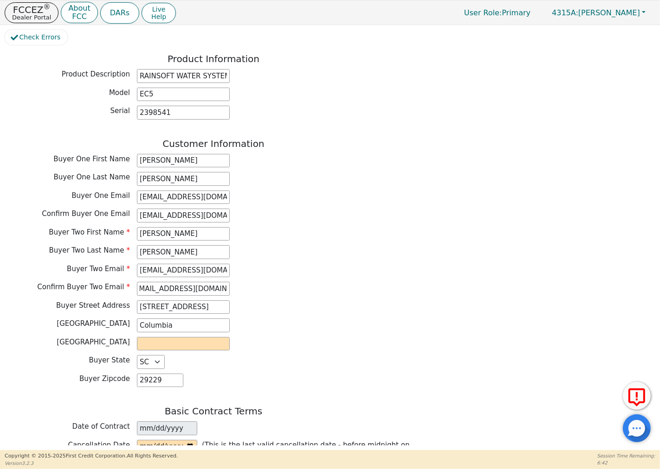
scroll to position [0, 0]
click at [263, 282] on div "Confirm Buyer Two Email Eugenadavis74588@gmail.com" at bounding box center [213, 289] width 417 height 14
click at [149, 339] on input "text" at bounding box center [183, 344] width 93 height 14
type input "richland"
click at [310, 319] on div "Buyer City Columbia" at bounding box center [213, 326] width 417 height 14
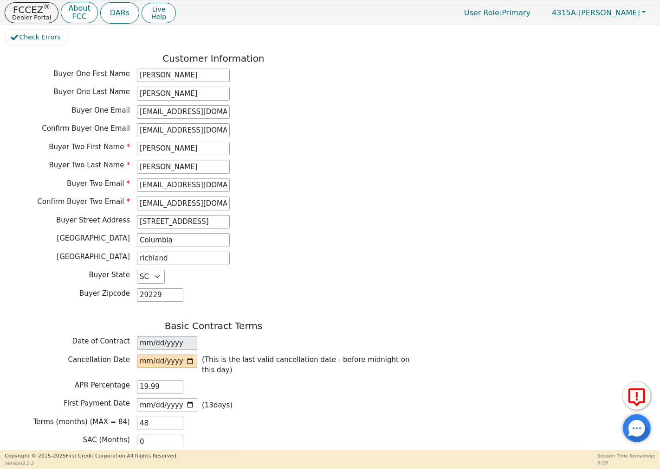
scroll to position [464, 0]
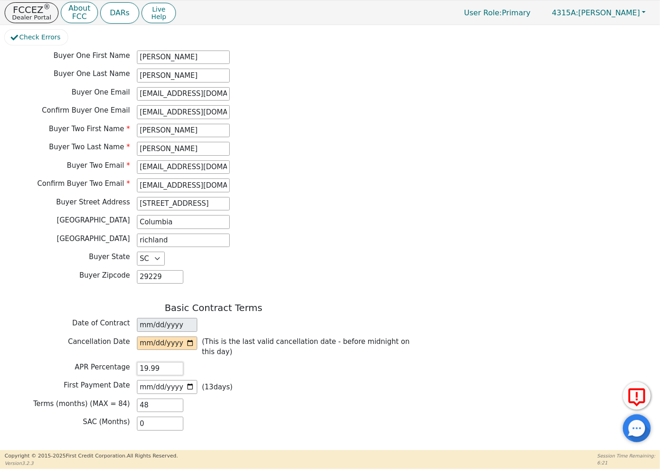
drag, startPoint x: 166, startPoint y: 358, endPoint x: 113, endPoint y: 354, distance: 52.5
click at [115, 363] on div "APR Percentage 19.99" at bounding box center [213, 369] width 417 height 14
click at [232, 362] on div "APR Percentage 13.50" at bounding box center [213, 369] width 417 height 14
drag, startPoint x: 160, startPoint y: 358, endPoint x: 114, endPoint y: 358, distance: 45.9
click at [114, 362] on div "APR Percentage 13.50" at bounding box center [213, 369] width 417 height 14
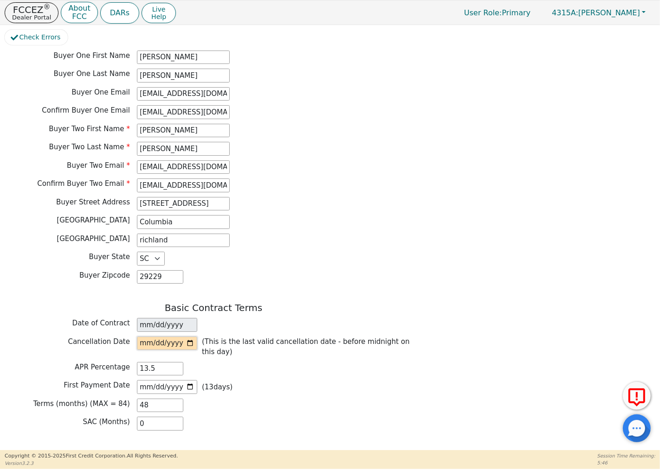
type input "13.50"
click at [192, 338] on input "date" at bounding box center [167, 344] width 60 height 14
type input "2025-10-18"
drag, startPoint x: 148, startPoint y: 393, endPoint x: 100, endPoint y: 388, distance: 47.6
click at [100, 399] on div "Terms (months) (MAX = 84) 48" at bounding box center [213, 406] width 417 height 14
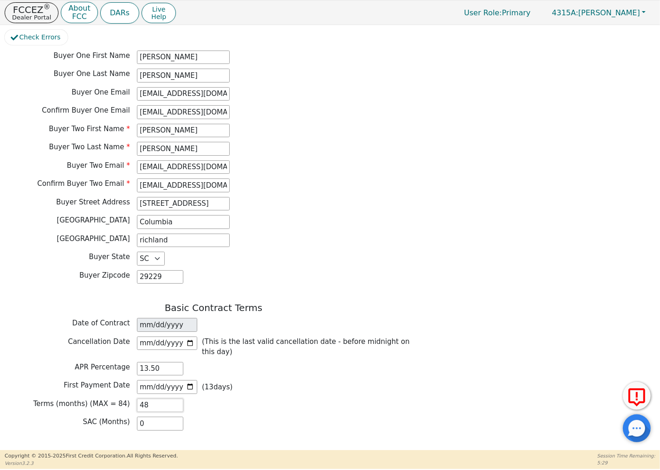
type input "8"
type input "0.00"
type input "84"
click at [233, 380] on div "2025-10-28 ( 13 days)" at bounding box center [187, 387] width 100 height 14
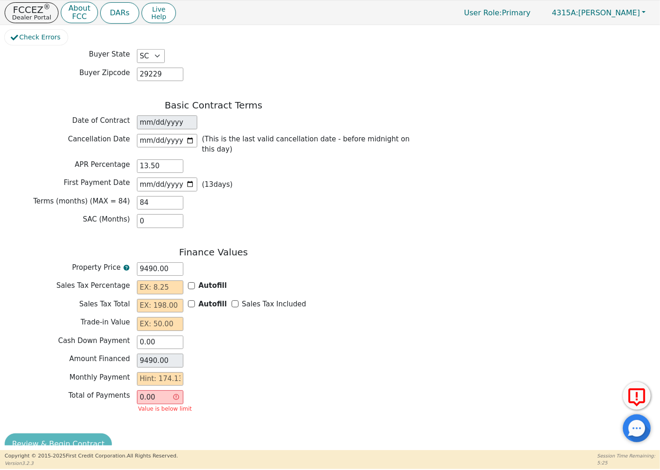
scroll to position [670, 0]
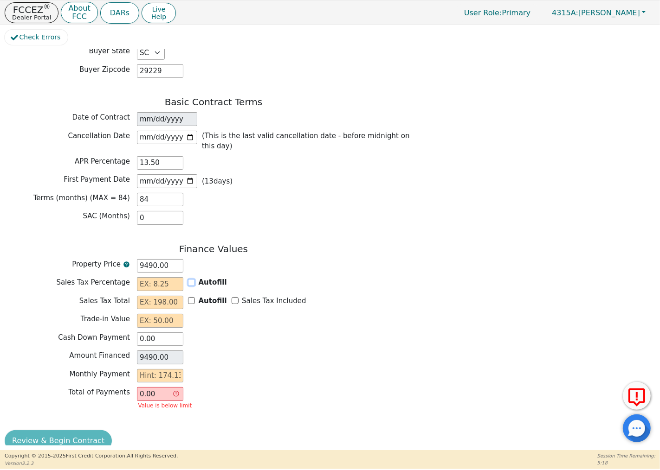
click at [193, 279] on input "Autofill" at bounding box center [191, 282] width 7 height 7
checkbox input "true"
type input "0.00"
click at [189, 297] on input "Autofill" at bounding box center [191, 300] width 7 height 7
checkbox input "false"
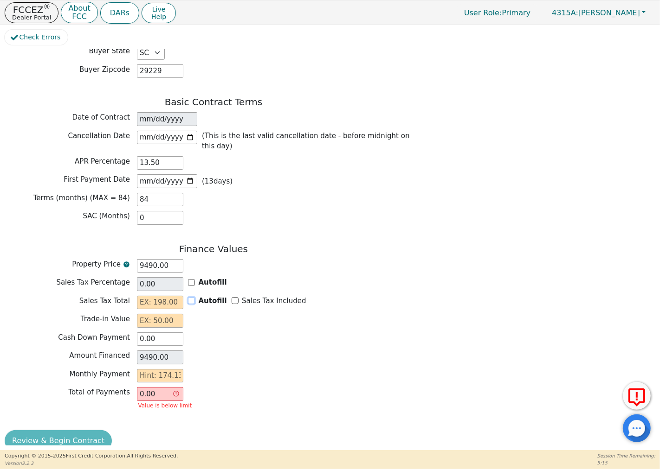
checkbox input "false"
type input "0.00"
click at [190, 297] on input "Autofill" at bounding box center [191, 300] width 7 height 7
checkbox input "true"
type input "0.00"
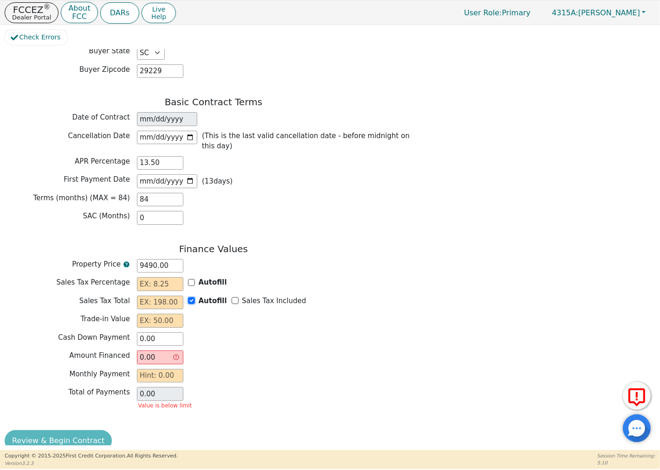
type input "9490.00"
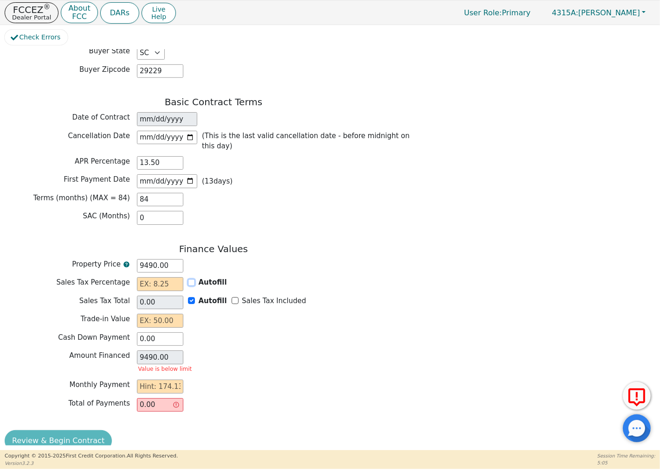
click at [192, 279] on input "Autofill" at bounding box center [191, 282] width 7 height 7
checkbox input "false"
type input "0.00"
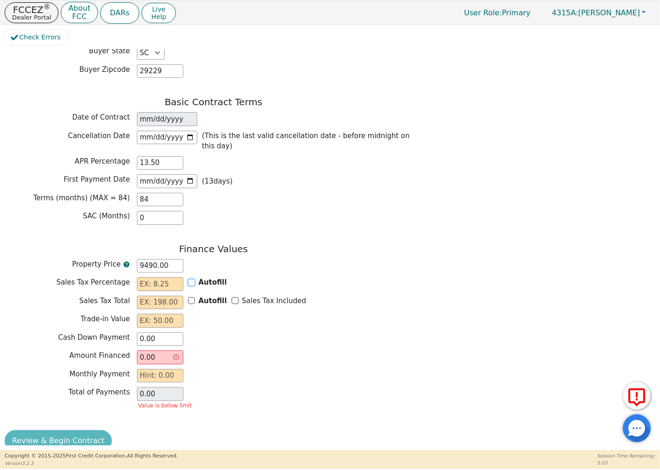
click at [190, 279] on input "Autofill" at bounding box center [191, 282] width 7 height 7
checkbox input "true"
type input "0.00"
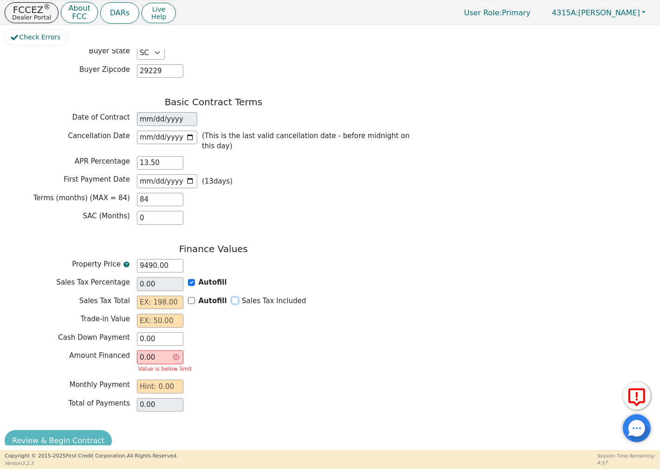
click at [231, 297] on input "Sales Tax Included" at bounding box center [234, 300] width 7 height 7
checkbox input "true"
type input "0.00"
type input "9490.00"
click at [192, 297] on input "Autofill" at bounding box center [191, 300] width 7 height 7
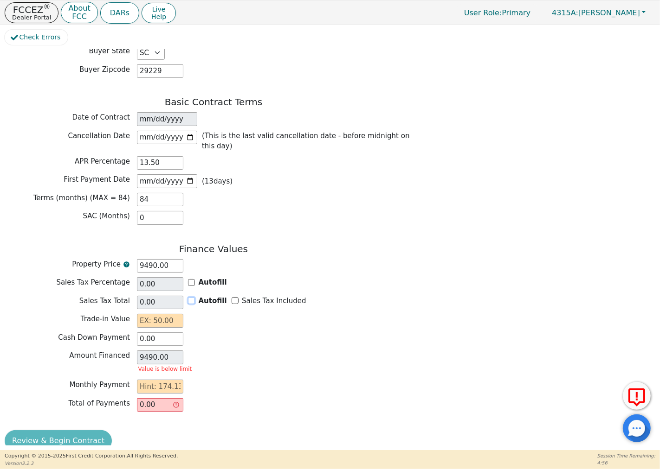
checkbox input "false"
type input "0.00"
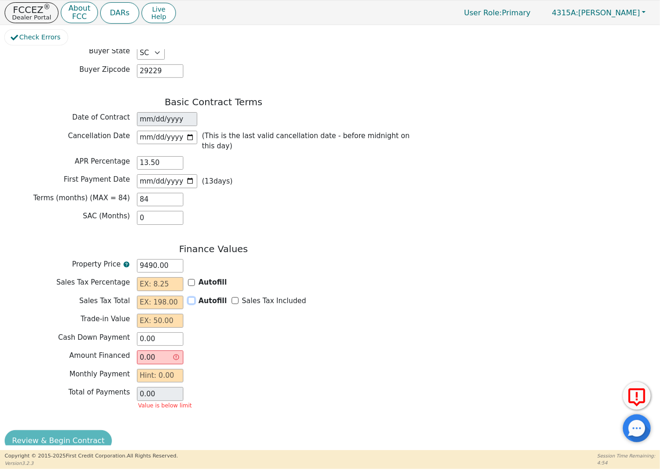
click at [192, 297] on input "Autofill" at bounding box center [191, 300] width 7 height 7
checkbox input "true"
type input "0.00"
type input "9490.00"
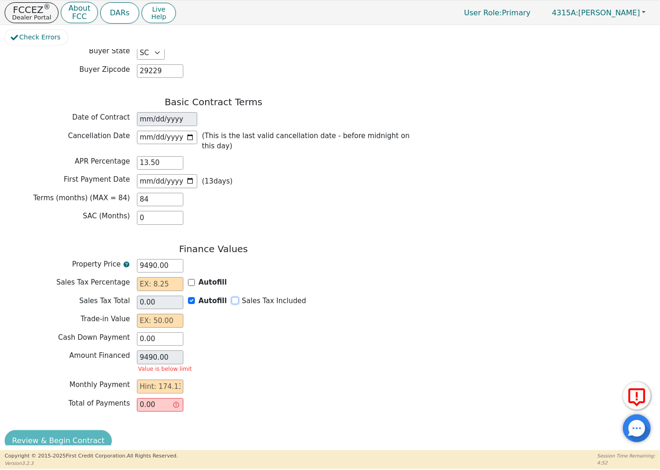
click at [232, 297] on input "Sales Tax Included" at bounding box center [234, 300] width 7 height 7
checkbox input "true"
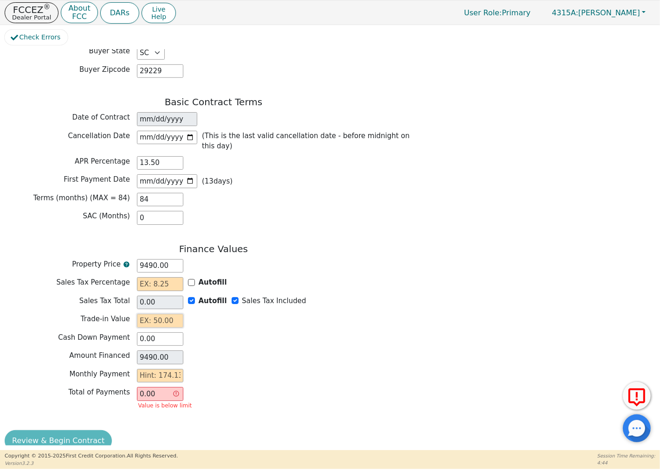
click at [170, 314] on input "text" at bounding box center [160, 321] width 46 height 14
type input "0.00"
click at [202, 314] on div "Trade-in Value 0.00" at bounding box center [213, 321] width 417 height 14
drag, startPoint x: 164, startPoint y: 274, endPoint x: 116, endPoint y: 274, distance: 47.8
click at [116, 277] on div "Sales Tax Percentage Autofill" at bounding box center [213, 284] width 417 height 14
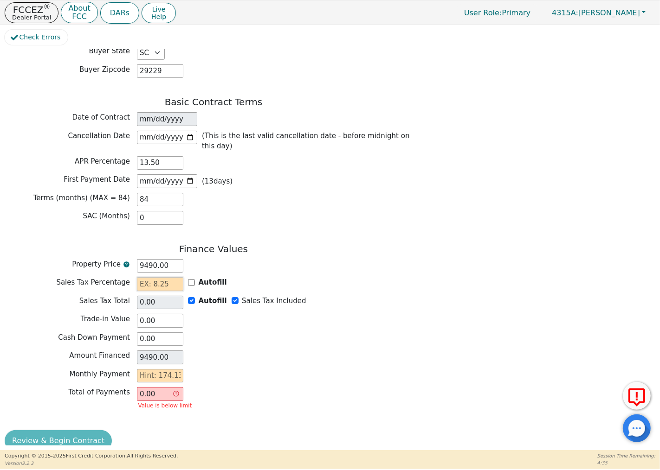
type input "0.00"
click at [176, 387] on input "0.00" at bounding box center [160, 394] width 46 height 14
click at [160, 387] on input "0.00" at bounding box center [160, 394] width 46 height 14
click at [155, 387] on input "0.00" at bounding box center [160, 394] width 46 height 14
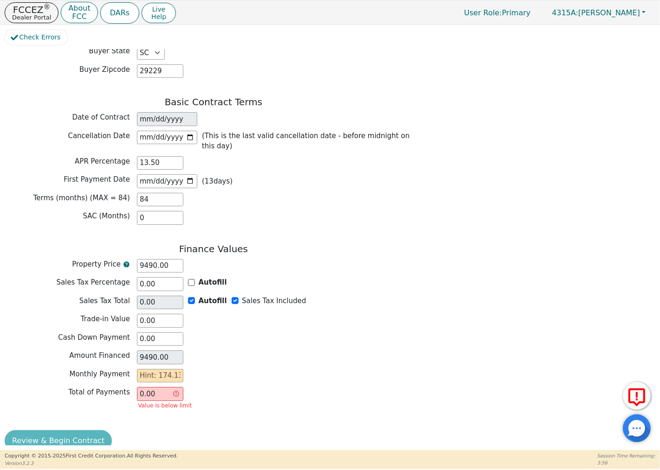
click at [157, 387] on input "0.00" at bounding box center [160, 394] width 46 height 14
click at [155, 387] on input "0.00" at bounding box center [160, 394] width 46 height 14
click at [178, 387] on input "0.00" at bounding box center [160, 394] width 46 height 14
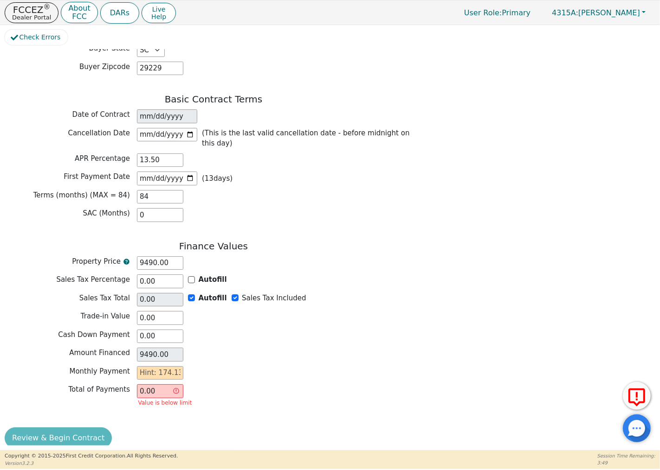
scroll to position [673, 0]
click at [175, 384] on input "0.00" at bounding box center [160, 391] width 46 height 14
click at [155, 384] on input "0.00" at bounding box center [160, 391] width 46 height 14
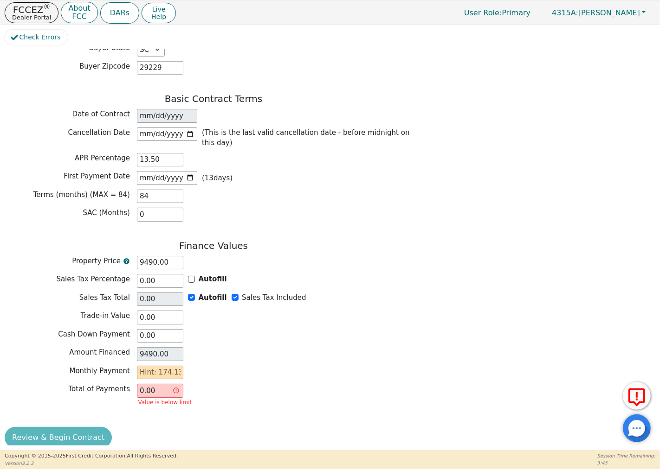
click at [155, 384] on input "0.00" at bounding box center [160, 391] width 46 height 14
drag, startPoint x: 179, startPoint y: 362, endPoint x: 146, endPoint y: 369, distance: 33.1
click at [146, 369] on input "text" at bounding box center [160, 373] width 46 height 14
type input "1"
type input "84.00"
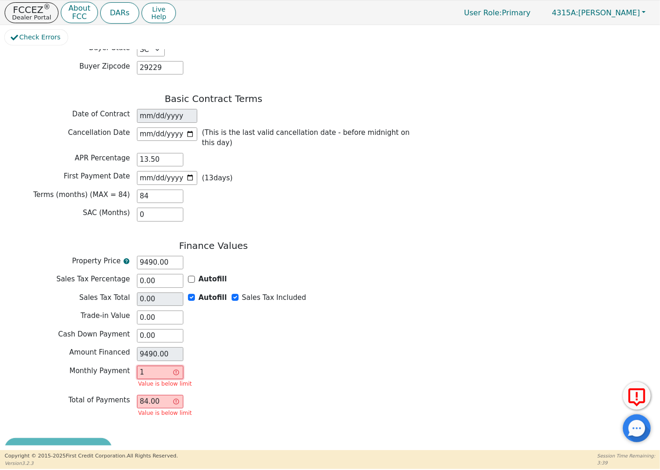
type input "17"
type input "1428.00"
type input "174"
type input "14616.00"
type input "174.1"
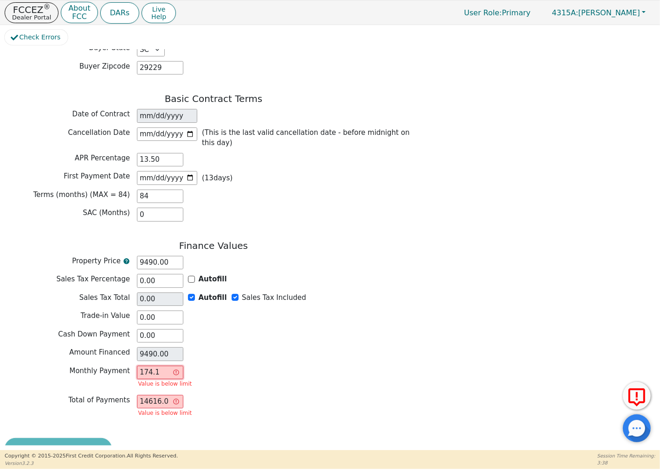
type input "14624.40"
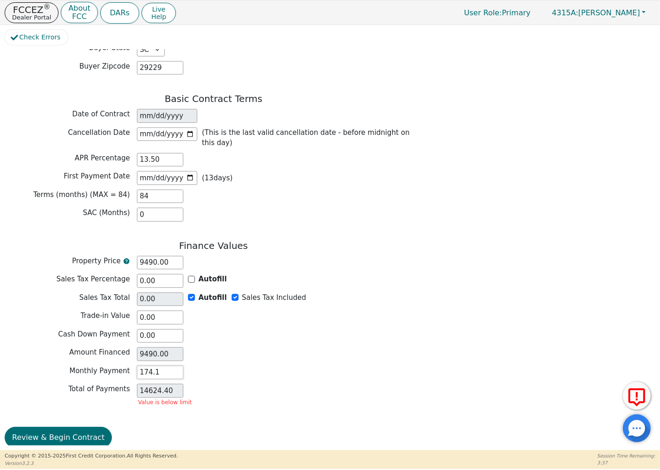
type input "174.13"
type input "14626.92"
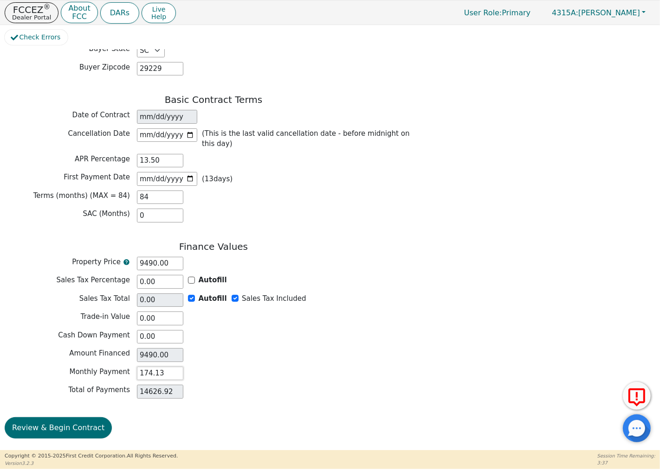
scroll to position [661, 0]
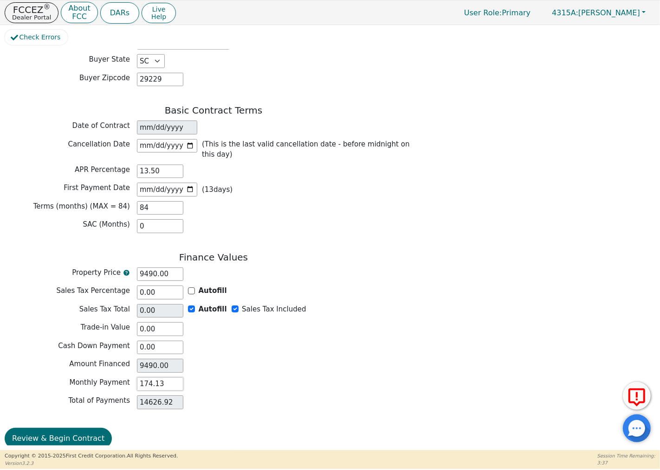
type input "174.13"
click at [50, 428] on button "Review & Begin Contract" at bounding box center [58, 438] width 107 height 21
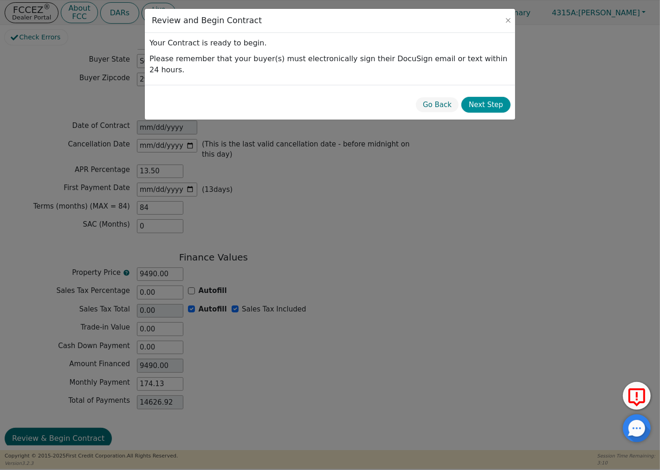
click at [492, 97] on button "Next Step" at bounding box center [485, 105] width 49 height 16
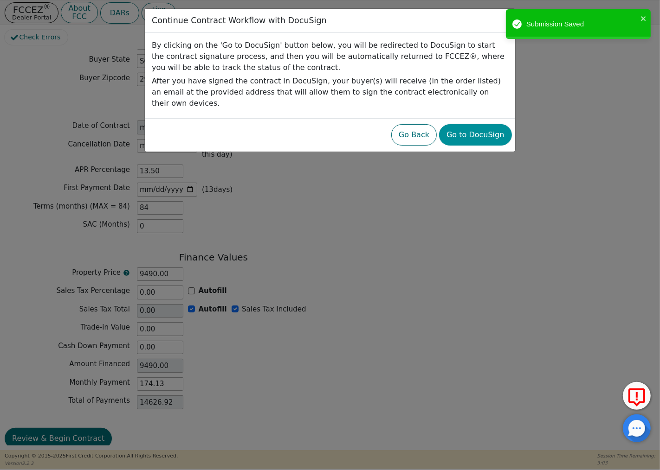
click at [481, 124] on button "Go to DocuSign" at bounding box center [475, 134] width 72 height 21
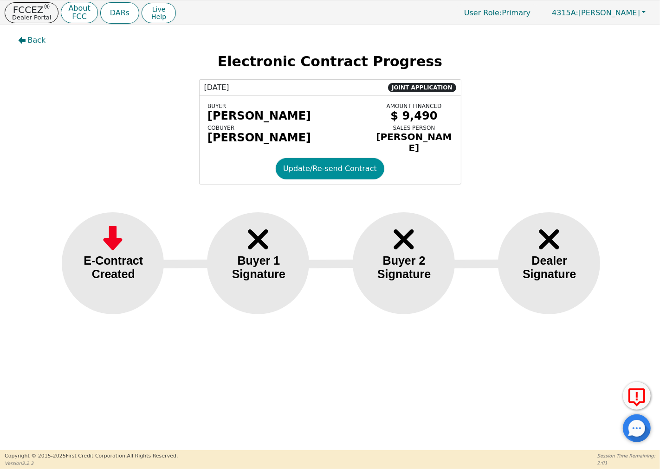
click at [351, 177] on button "Update/Re-send Contract" at bounding box center [330, 168] width 109 height 21
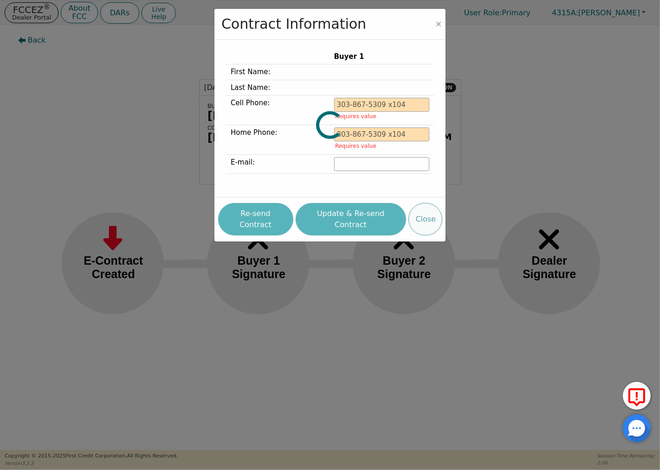
type input "843-997-3511"
type input "Richardd6623@gmail.com"
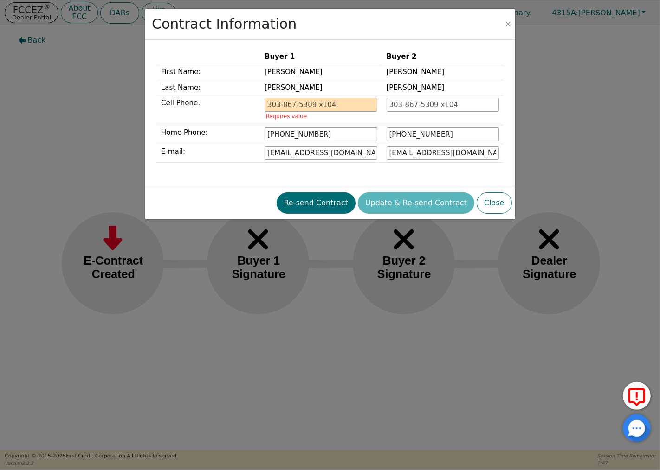
click at [399, 205] on div "Re-send Contract Update & Re-send Contract Close" at bounding box center [329, 203] width 363 height 26
click at [401, 203] on div "Re-send Contract Update & Re-send Contract Close" at bounding box center [329, 203] width 363 height 26
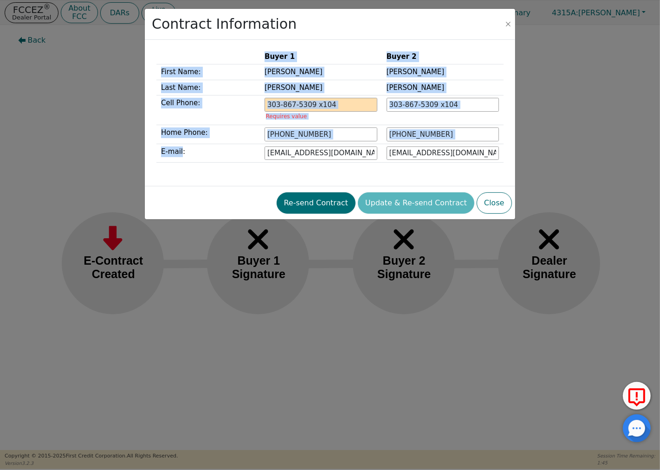
click at [401, 203] on div "Re-send Contract Update & Re-send Contract Close" at bounding box center [329, 203] width 363 height 26
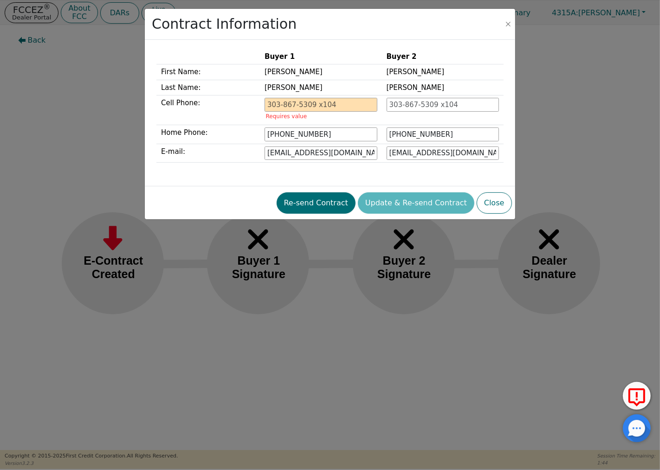
click at [402, 203] on div "Re-send Contract Update & Re-send Contract Close" at bounding box center [329, 203] width 363 height 26
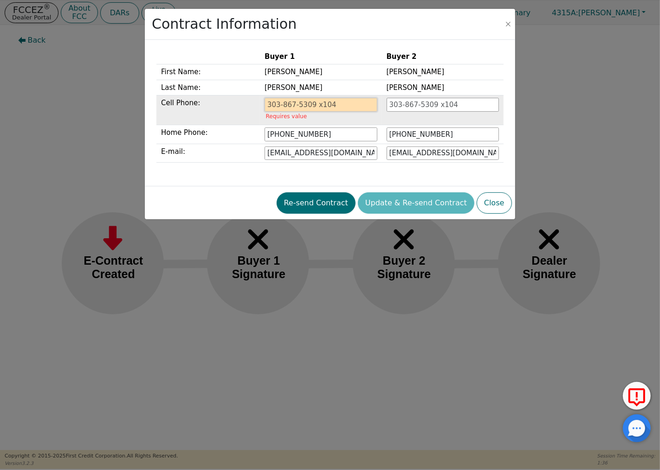
click at [351, 104] on input "tel" at bounding box center [320, 105] width 112 height 14
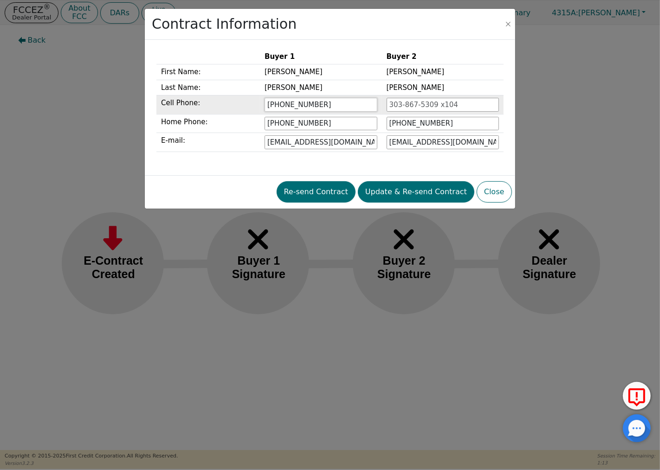
type input "843-997-3511"
click at [461, 105] on input "tel" at bounding box center [442, 105] width 112 height 14
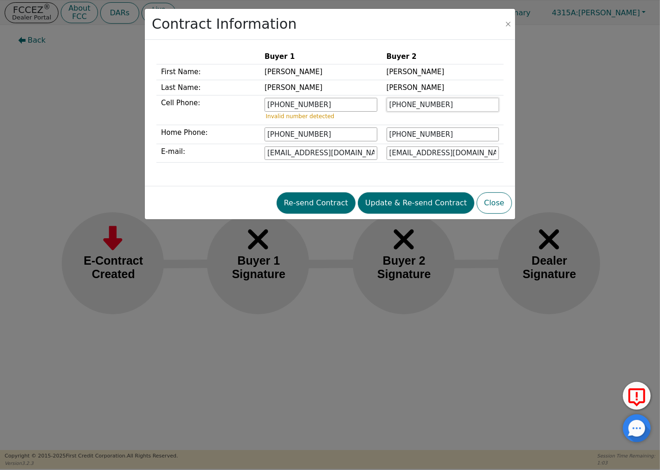
type input "839-229-0117"
click at [421, 174] on div "Buyer 1 Buyer 2 First Name: Richard Eugena Last Name: Davis Davis Cell Phone: 8…" at bounding box center [329, 113] width 347 height 128
click at [421, 203] on button "Update & Re-send Contract" at bounding box center [416, 203] width 116 height 21
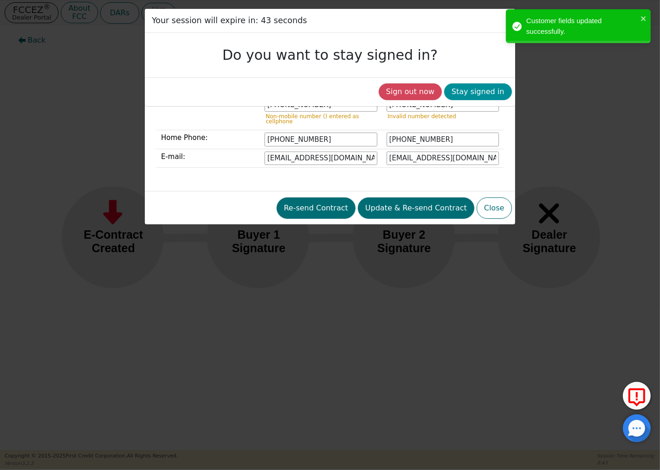
click at [478, 91] on button "Stay signed in" at bounding box center [478, 91] width 68 height 17
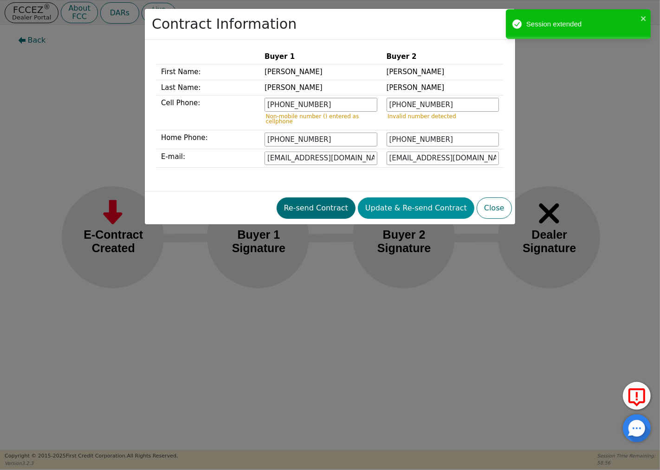
click at [411, 208] on button "Update & Re-send Contract" at bounding box center [416, 208] width 116 height 21
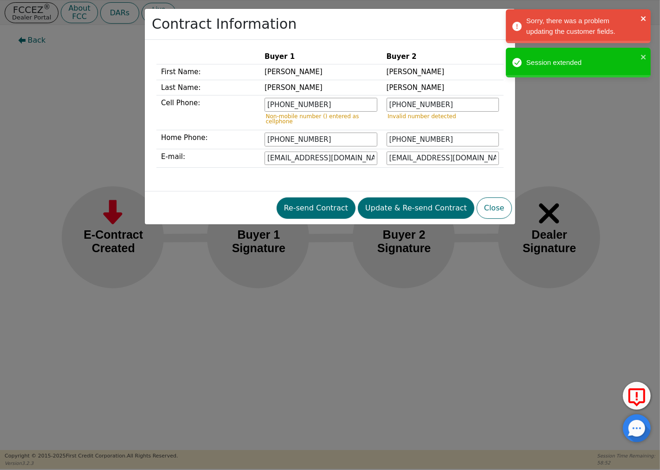
click at [639, 17] on div "Sorry, there was a problem updating the customer fields." at bounding box center [574, 26] width 131 height 26
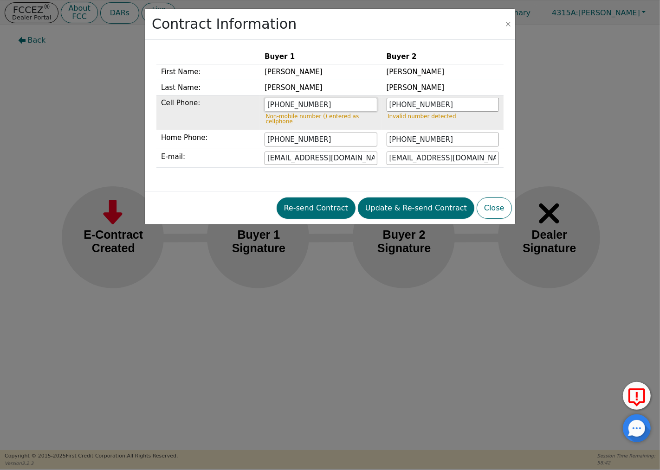
drag, startPoint x: 330, startPoint y: 104, endPoint x: 230, endPoint y: 105, distance: 100.2
click at [230, 105] on tr "Cell Phone: 843-997-3511 Non-mobile number () entered as cellphone 839-229-0117…" at bounding box center [329, 113] width 347 height 35
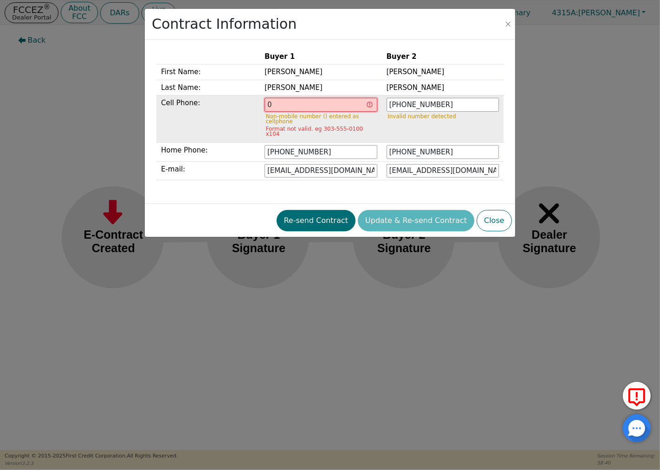
type input "0"
click at [237, 128] on td "Cell Phone:" at bounding box center [207, 119] width 103 height 47
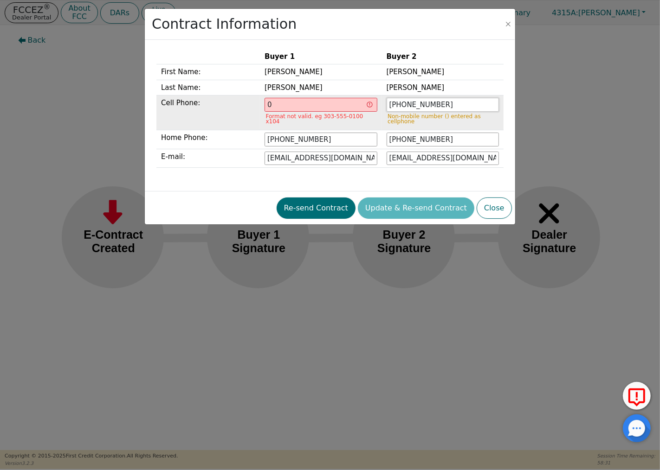
click at [452, 109] on input "839-229-0117" at bounding box center [442, 105] width 112 height 14
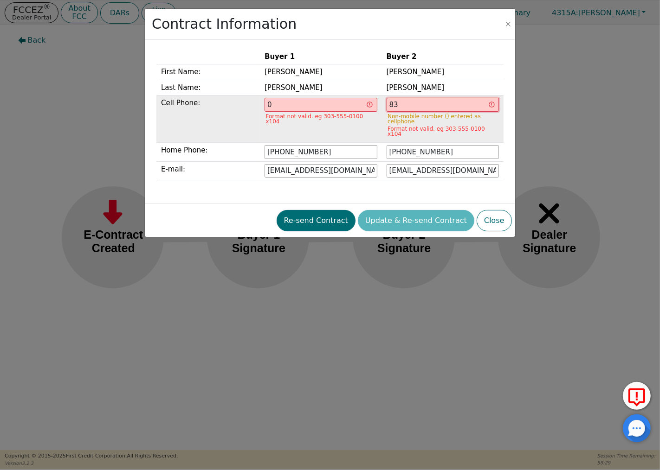
type input "8"
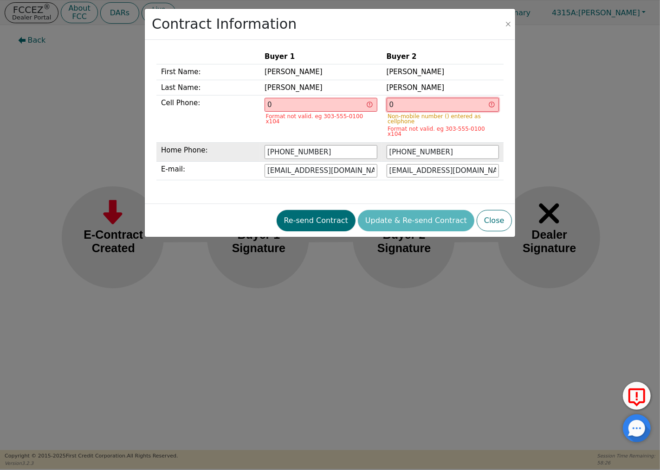
type input "0"
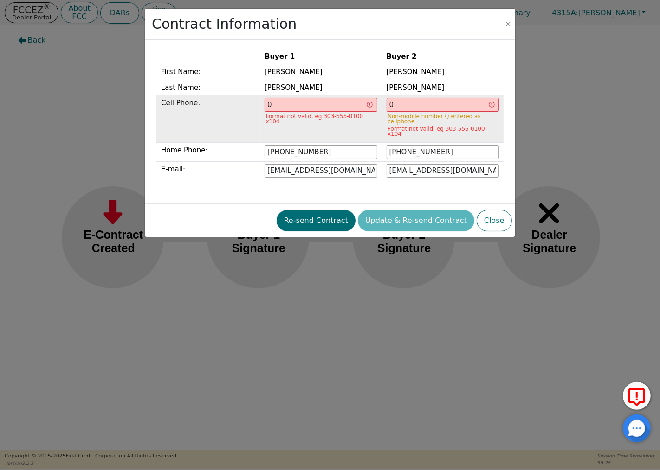
click at [353, 143] on td "843-997-3511" at bounding box center [321, 152] width 122 height 19
click at [355, 115] on p "Format not valid. eg 303-555-0100 x104" at bounding box center [321, 119] width 110 height 10
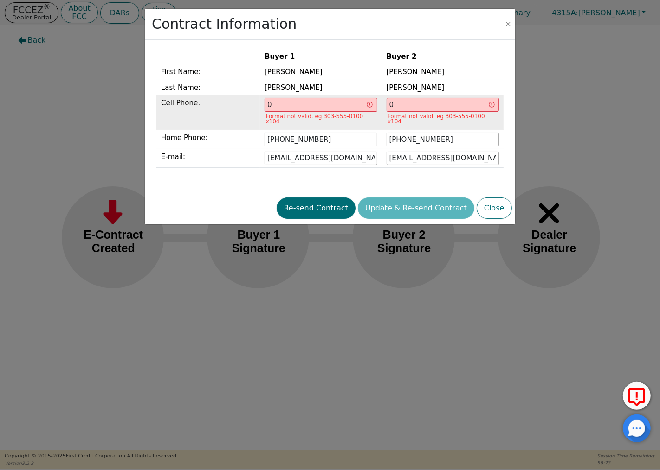
click at [376, 116] on p "Format not valid. eg 303-555-0100 x104" at bounding box center [321, 119] width 110 height 10
drag, startPoint x: 286, startPoint y: 104, endPoint x: 253, endPoint y: 106, distance: 32.5
click at [254, 108] on tr "Cell Phone: 0 Format not valid. eg 303-555-0100 x104 0 Format not valid. eg 303…" at bounding box center [329, 113] width 347 height 35
type input "303-555-0100"
drag, startPoint x: 379, startPoint y: 104, endPoint x: 368, endPoint y: 107, distance: 11.4
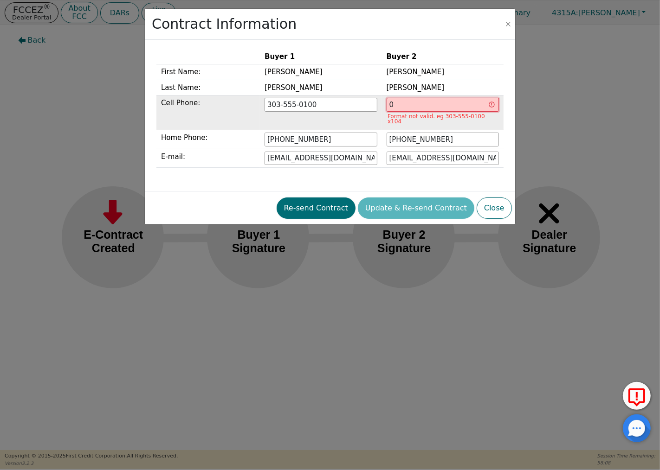
click at [369, 107] on tr "Cell Phone: 303-555-0100 0 Format not valid. eg 303-555-0100 x104" at bounding box center [329, 113] width 347 height 35
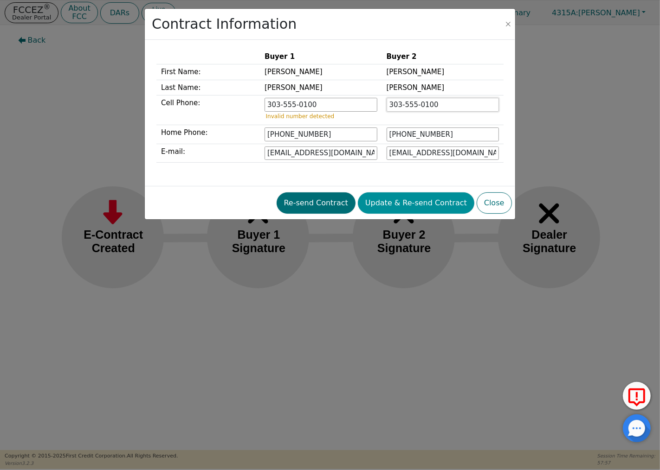
type input "303-555-0100"
click at [421, 205] on button "Update & Re-send Contract" at bounding box center [416, 203] width 116 height 21
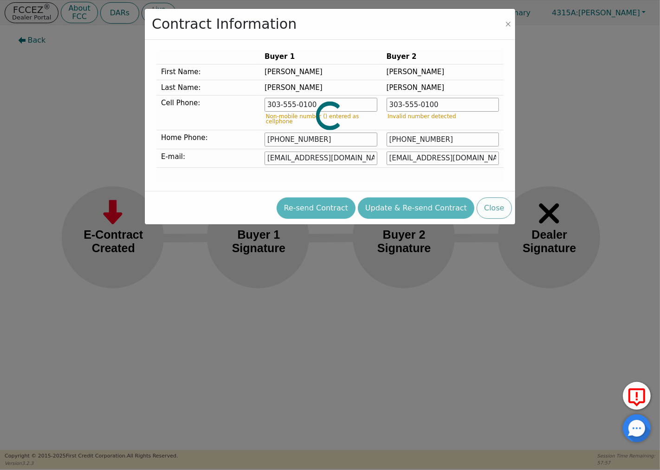
type input "843-997-3511"
type input "839-229-0117"
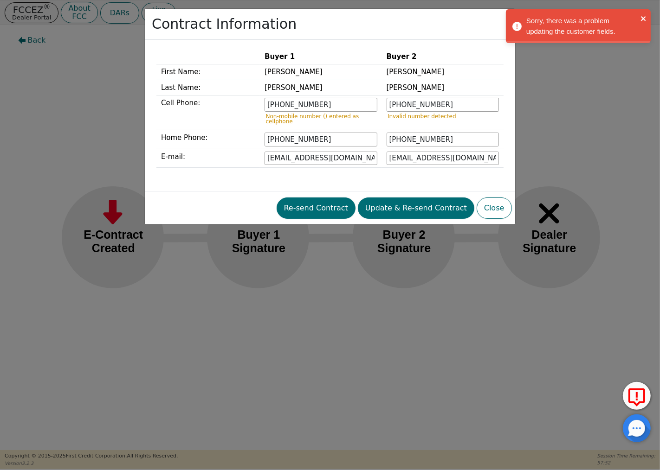
click at [644, 13] on button "close" at bounding box center [643, 18] width 6 height 11
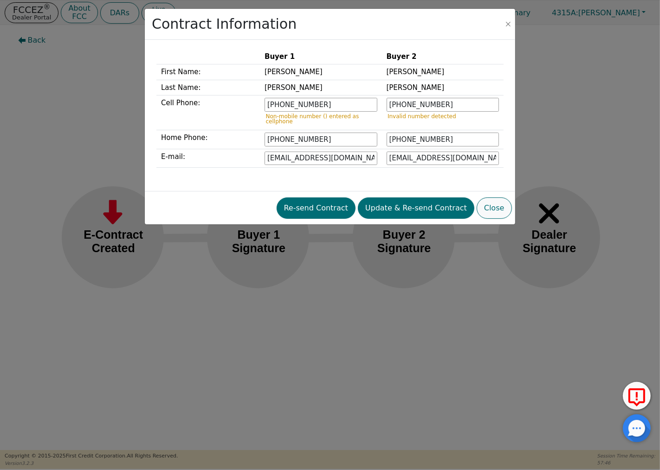
click at [500, 211] on button "Close" at bounding box center [493, 208] width 35 height 21
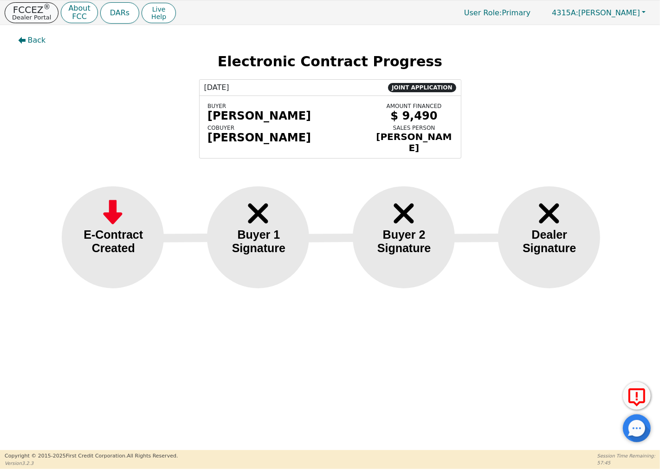
click at [35, 14] on p "Dealer Portal" at bounding box center [31, 17] width 39 height 6
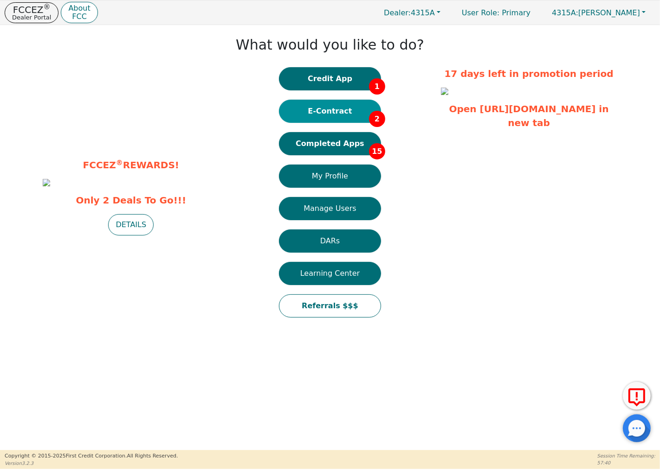
click at [344, 112] on button "E-Contract 2" at bounding box center [330, 111] width 102 height 23
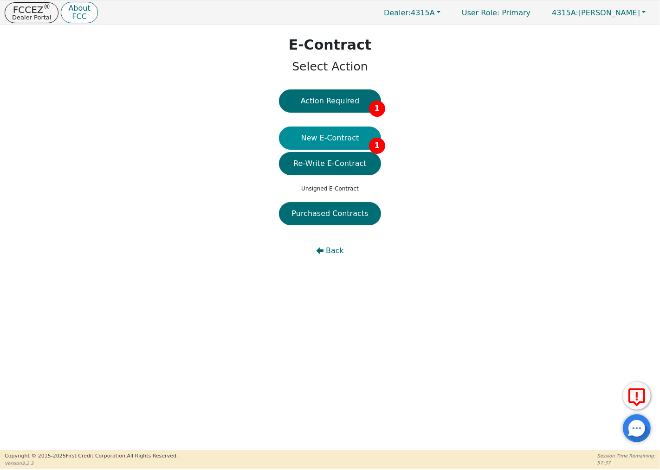
click at [332, 135] on button "New E-Contract 1" at bounding box center [330, 138] width 102 height 23
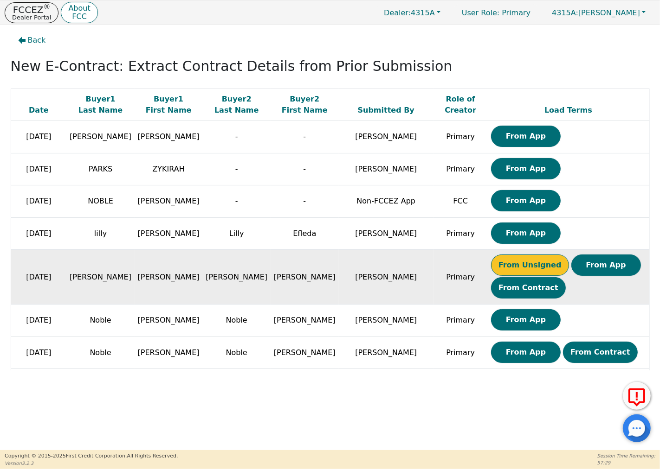
click at [507, 266] on button "From Unsigned" at bounding box center [530, 265] width 78 height 21
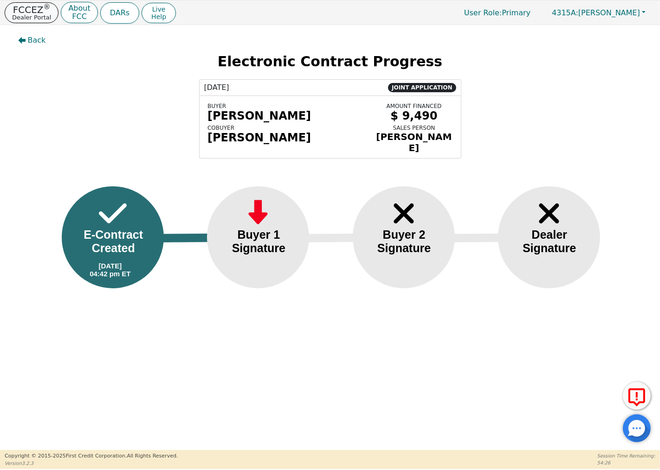
click at [32, 11] on p "FCCEZ ®" at bounding box center [31, 9] width 39 height 9
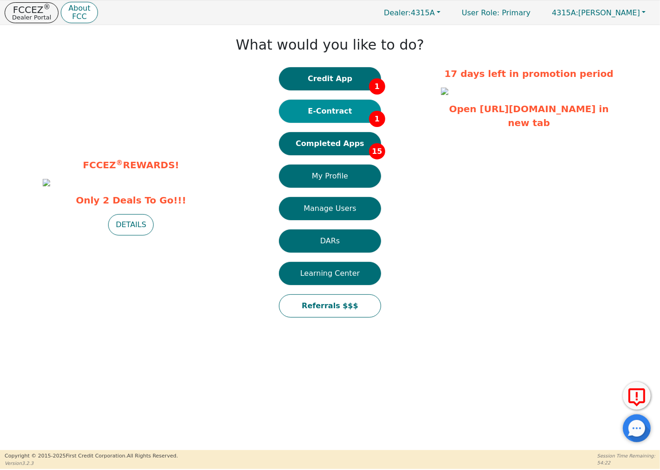
click at [326, 105] on button "E-Contract 1" at bounding box center [330, 111] width 102 height 23
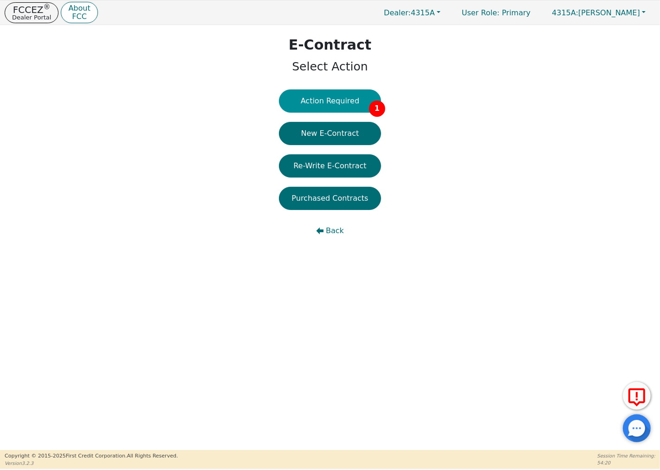
click at [352, 100] on button "Action Required 1" at bounding box center [330, 101] width 102 height 23
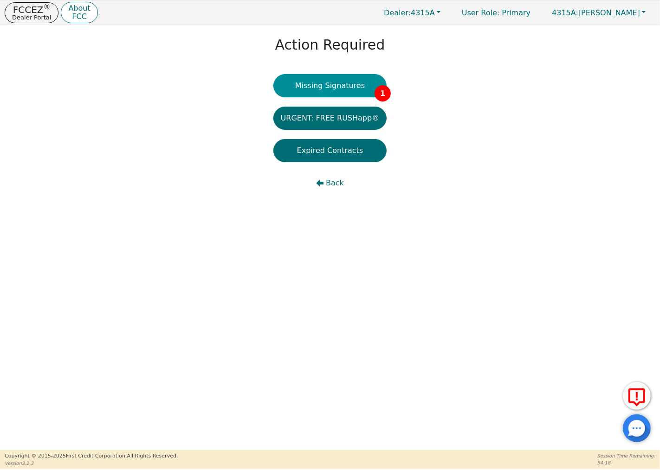
click at [346, 89] on button "Missing Signatures 1" at bounding box center [330, 85] width 114 height 23
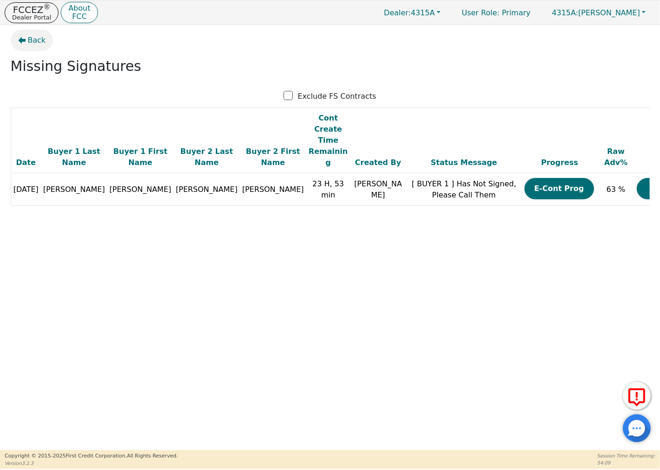
drag, startPoint x: 146, startPoint y: 94, endPoint x: 32, endPoint y: 40, distance: 125.5
click at [32, 40] on span "Back" at bounding box center [37, 40] width 18 height 11
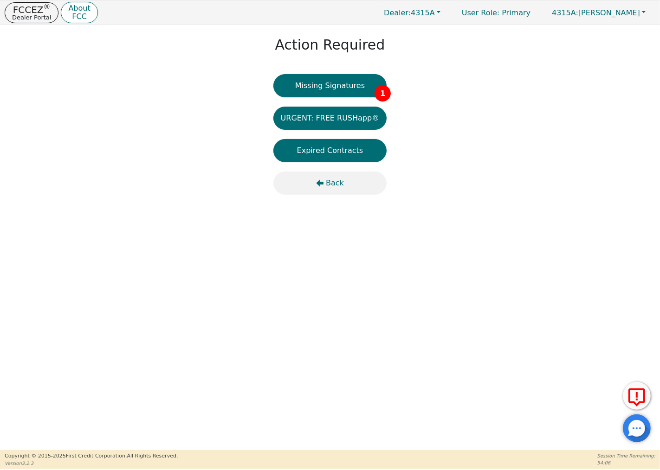
click at [323, 184] on icon "button" at bounding box center [319, 183] width 7 height 7
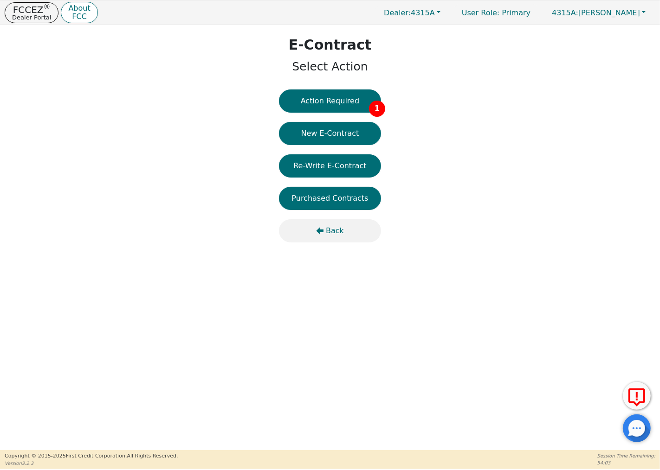
click at [332, 231] on span "Back" at bounding box center [335, 230] width 18 height 11
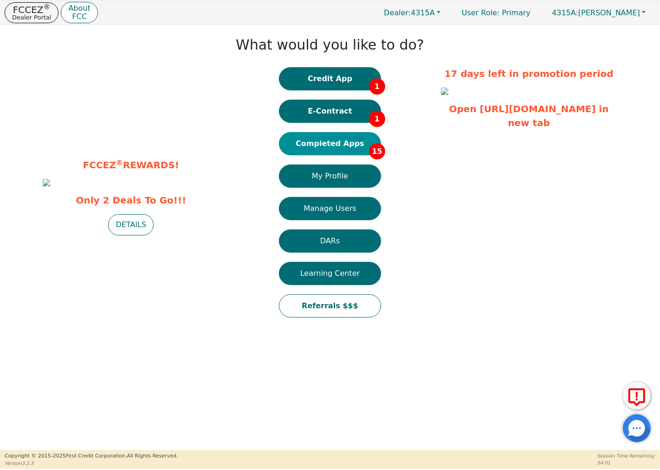
click at [350, 143] on button "Completed Apps 15" at bounding box center [330, 143] width 102 height 23
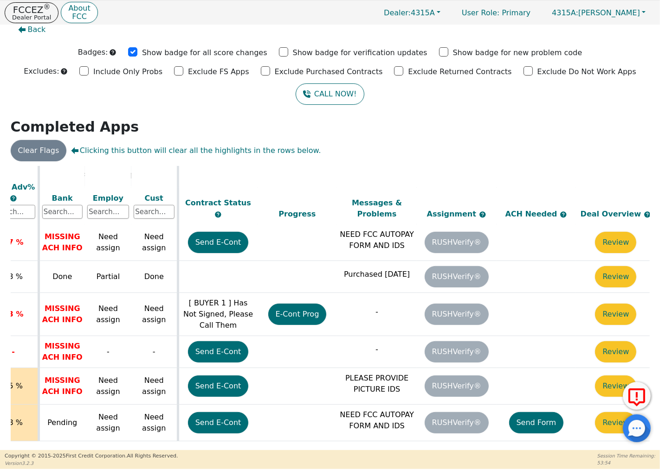
scroll to position [338, 376]
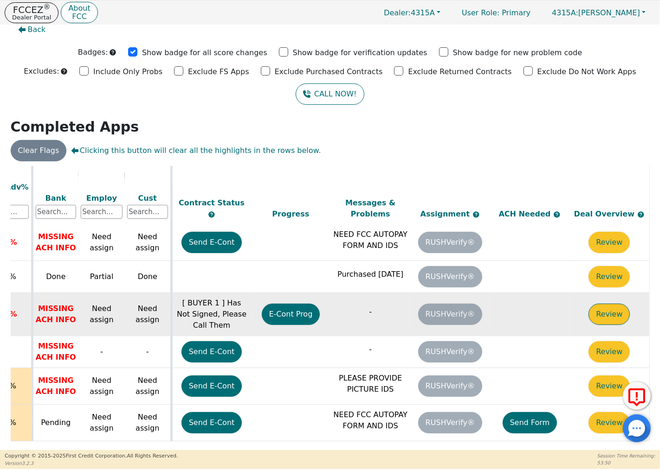
click at [603, 304] on button "Review" at bounding box center [608, 314] width 41 height 21
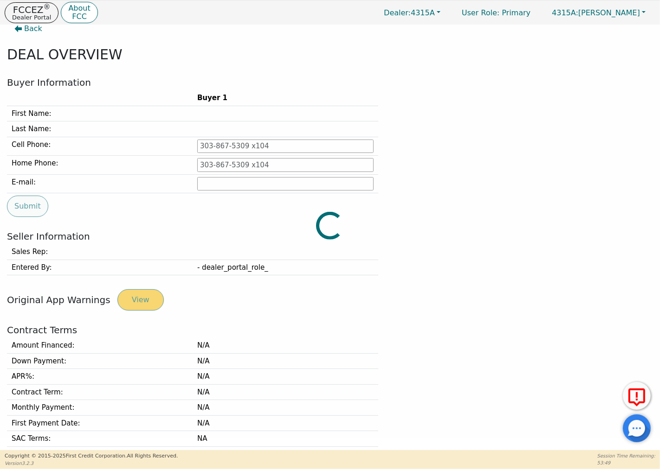
type input "843-997-3511"
type input "Richardd6623@gmail.com"
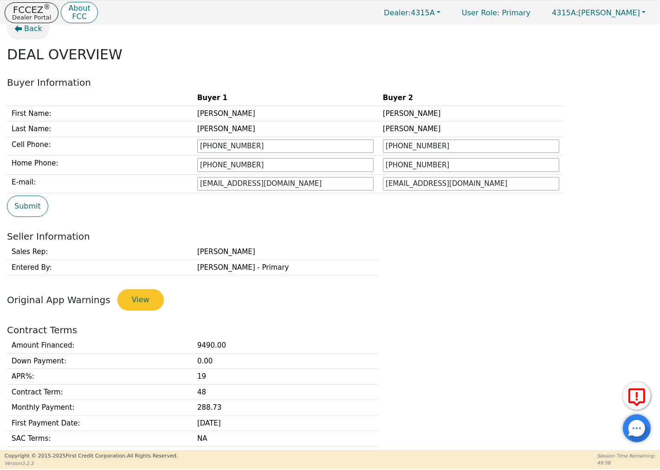
click at [28, 30] on span "Back" at bounding box center [33, 28] width 18 height 11
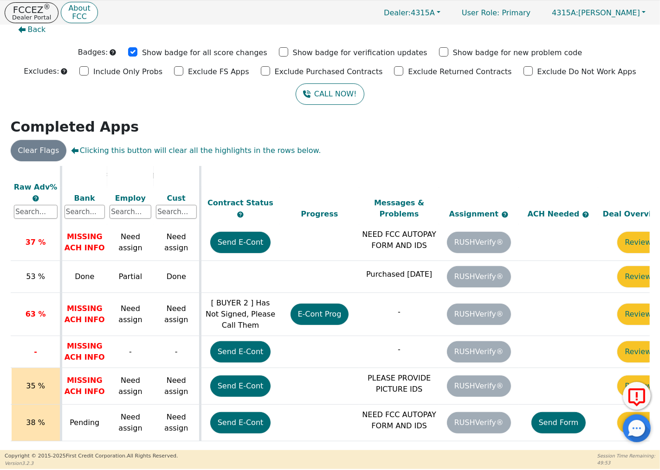
scroll to position [338, 347]
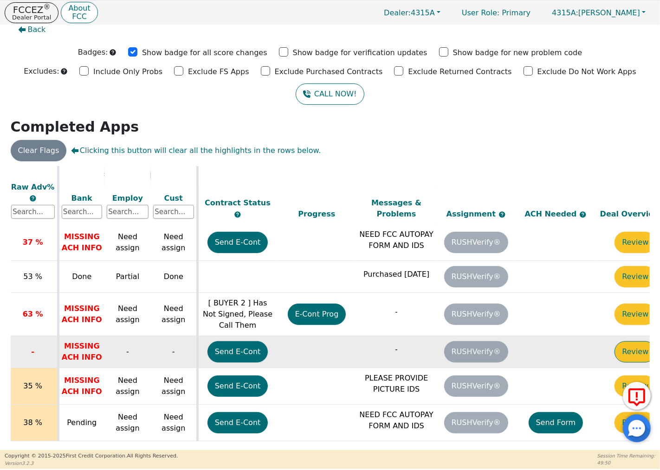
click at [623, 341] on button "Review" at bounding box center [634, 351] width 41 height 21
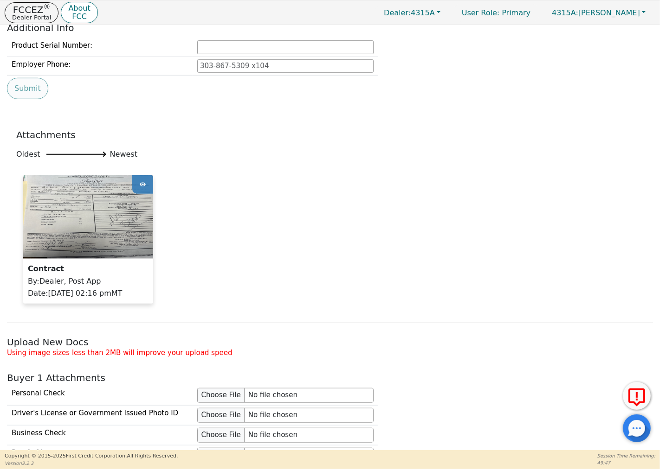
scroll to position [527, 0]
drag, startPoint x: 105, startPoint y: 209, endPoint x: 236, endPoint y: 215, distance: 130.5
click at [236, 215] on div "Contract By : Dealer, Post App Date : 10/15/25 02:16 pm MT" at bounding box center [329, 244] width 627 height 138
click at [103, 216] on img at bounding box center [88, 216] width 130 height 83
click at [147, 181] on div at bounding box center [142, 184] width 21 height 19
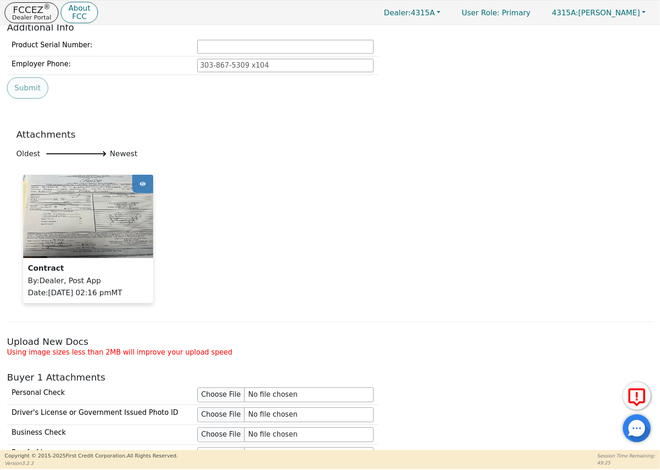
click at [141, 185] on icon at bounding box center [143, 184] width 6 height 4
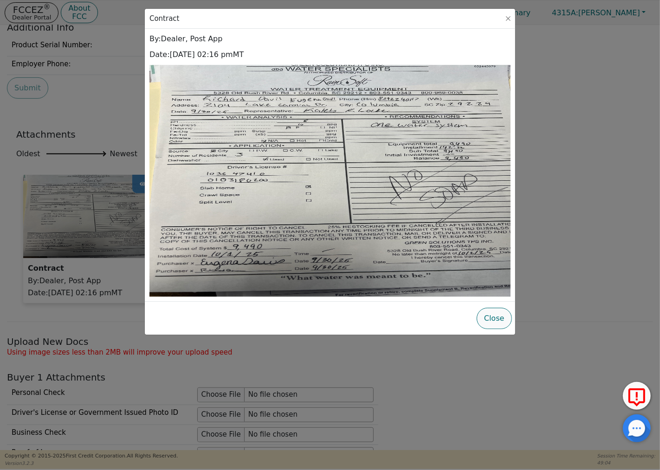
click at [494, 318] on button "Close" at bounding box center [493, 318] width 35 height 21
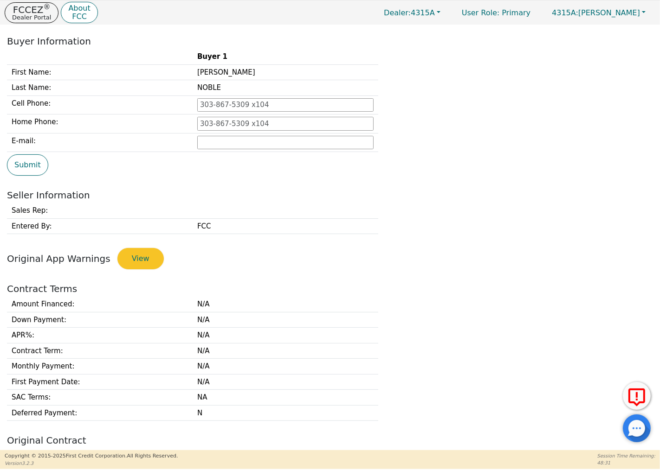
scroll to position [0, 0]
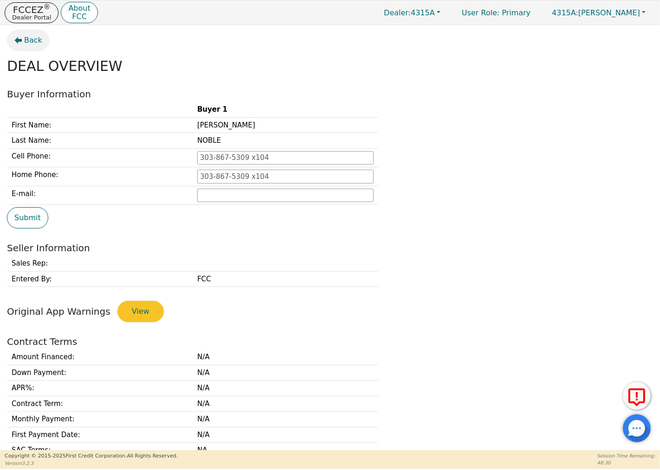
click at [26, 43] on span "Back" at bounding box center [33, 40] width 18 height 11
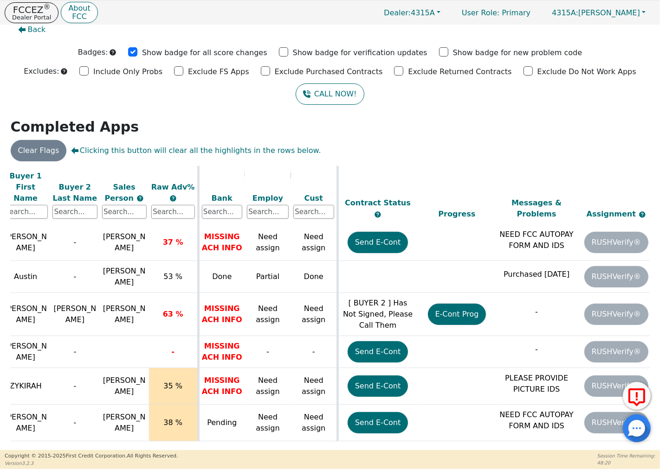
scroll to position [338, 236]
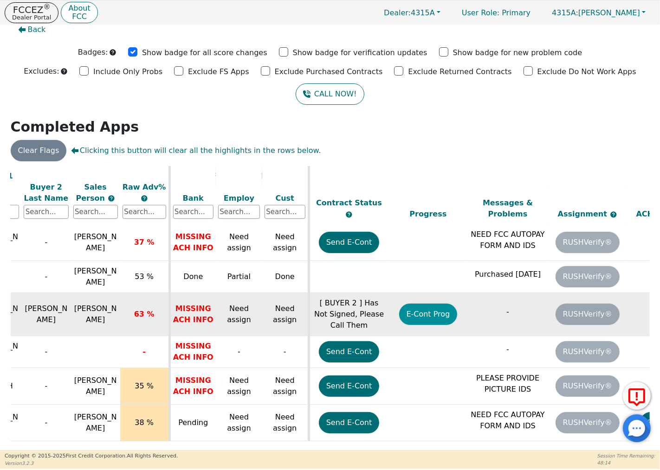
click at [433, 304] on button "E-Cont Prog" at bounding box center [428, 314] width 58 height 21
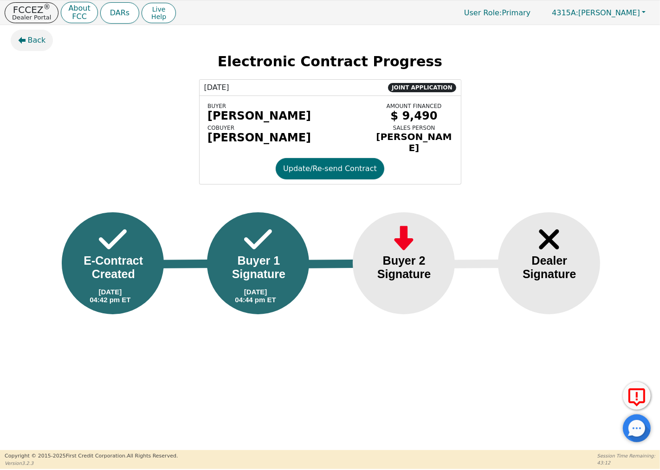
click at [31, 39] on span "Back" at bounding box center [37, 40] width 18 height 11
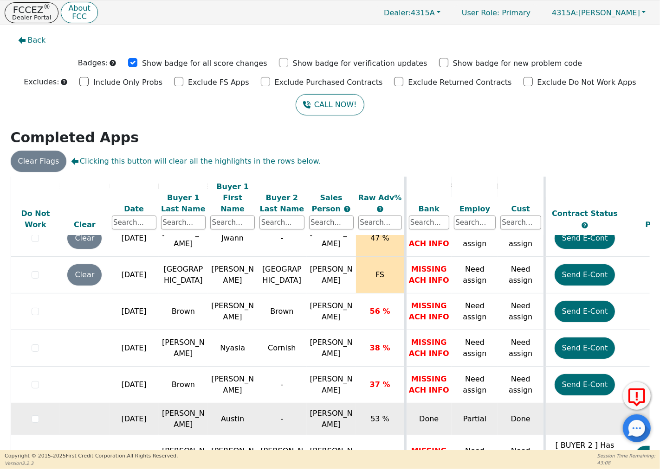
scroll to position [338, 0]
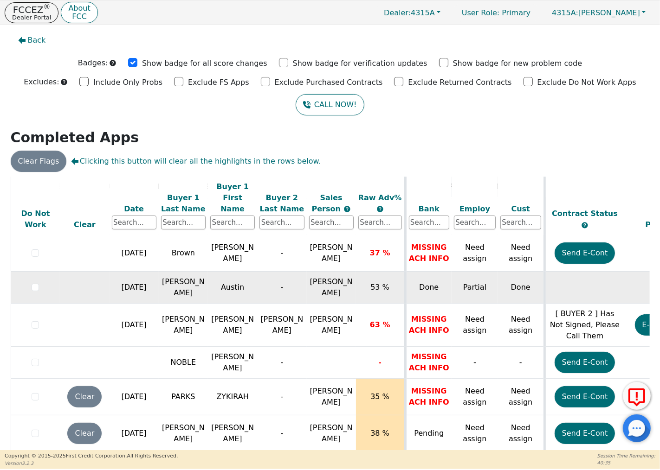
scroll to position [12, 0]
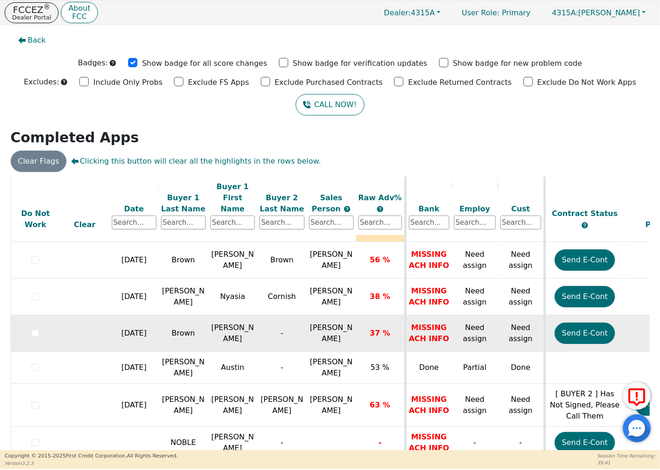
scroll to position [338, 0]
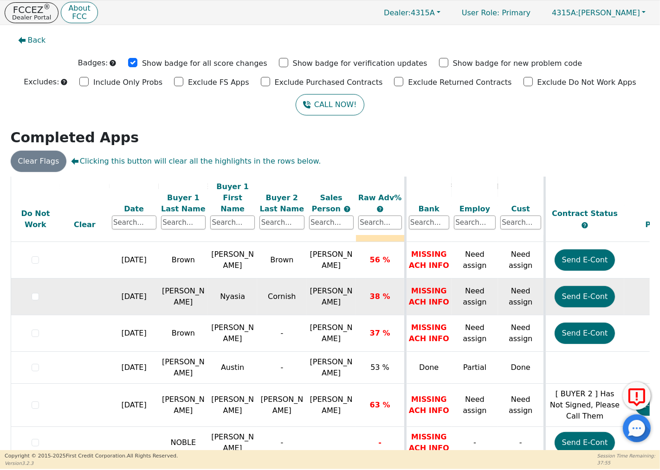
scroll to position [309, 0]
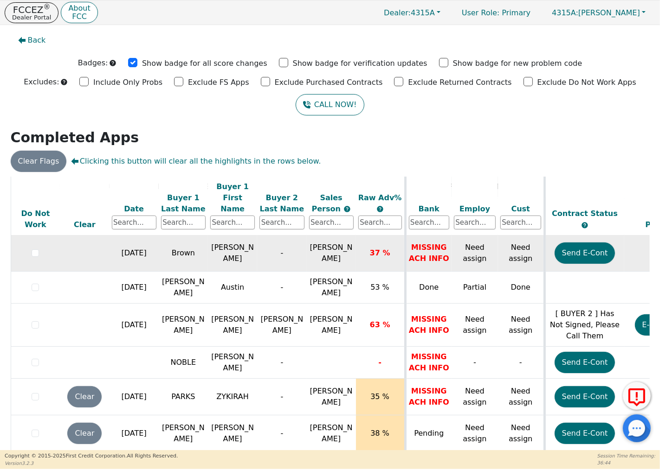
scroll to position [12, 0]
